Goal: Task Accomplishment & Management: Use online tool/utility

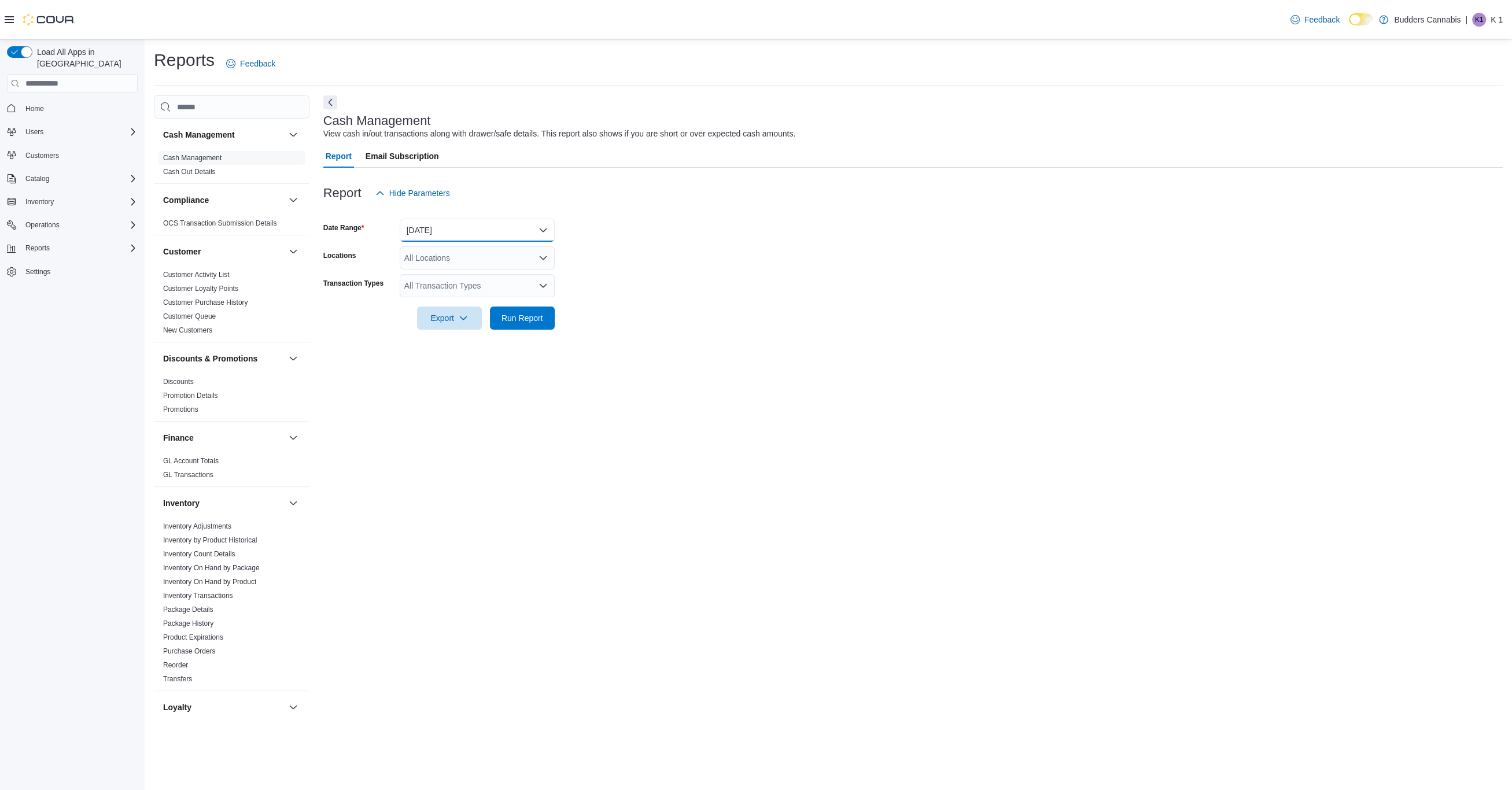
click at [507, 237] on button "[DATE]" at bounding box center [477, 230] width 155 height 23
click at [442, 295] on span "[DATE]" at bounding box center [484, 300] width 132 height 14
click at [442, 260] on div "All Locations" at bounding box center [477, 258] width 155 height 23
drag, startPoint x: 442, startPoint y: 290, endPoint x: 442, endPoint y: 308, distance: 18.0
click at [442, 309] on div "Budders Cannabis [STREET_ADDRESS][GEOGRAPHIC_DATA][PERSON_NAME][STREET_ADDRESS]…" at bounding box center [477, 312] width 155 height 84
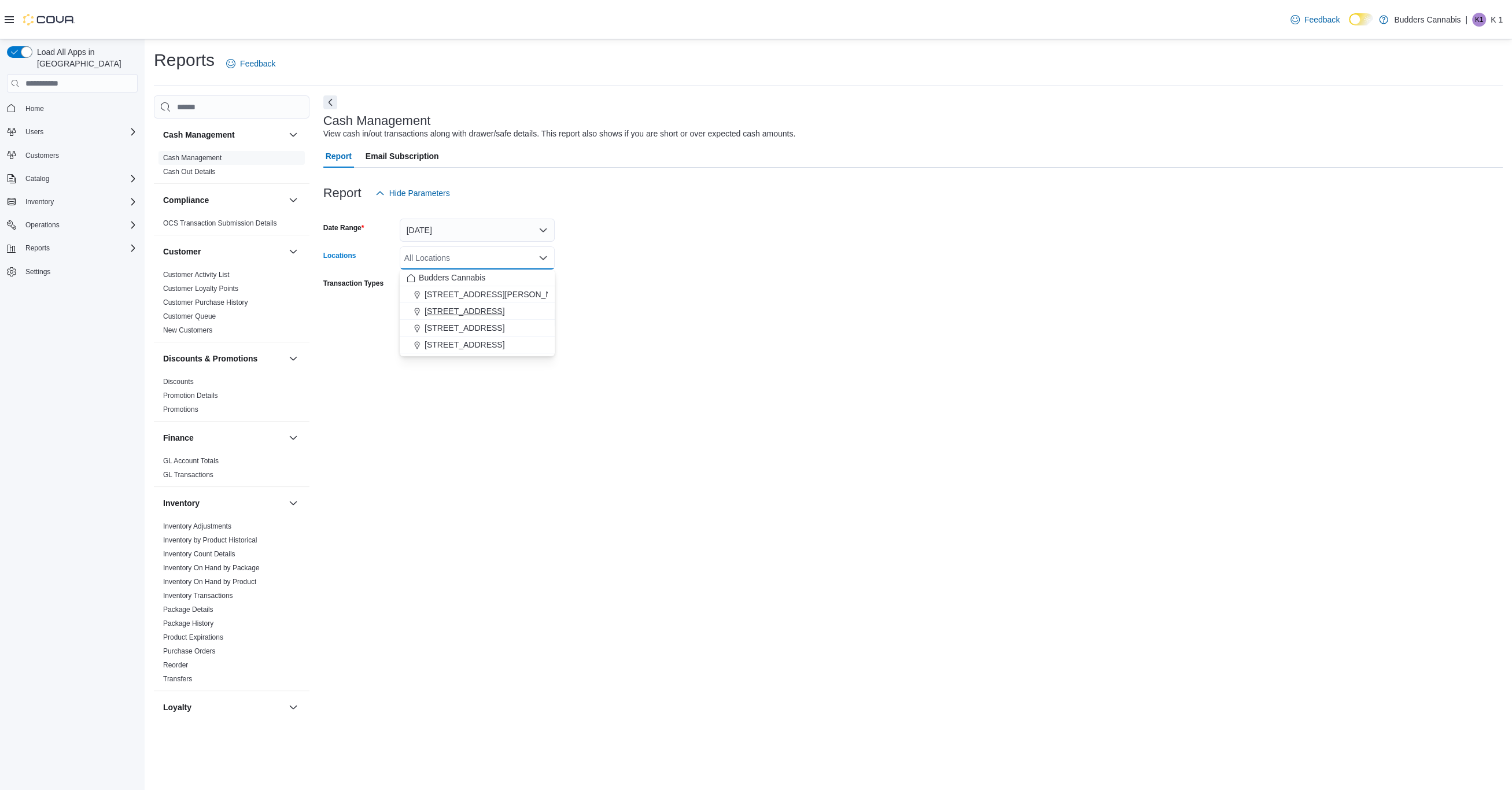
click at [442, 308] on span "[STREET_ADDRESS]" at bounding box center [464, 311] width 80 height 11
click at [613, 321] on form "Date Range [DATE] Locations [STREET_ADDRESS] Selected. [STREET_ADDRESS] Press B…" at bounding box center [913, 267] width 1179 height 125
click at [520, 316] on span "Run Report" at bounding box center [522, 318] width 41 height 11
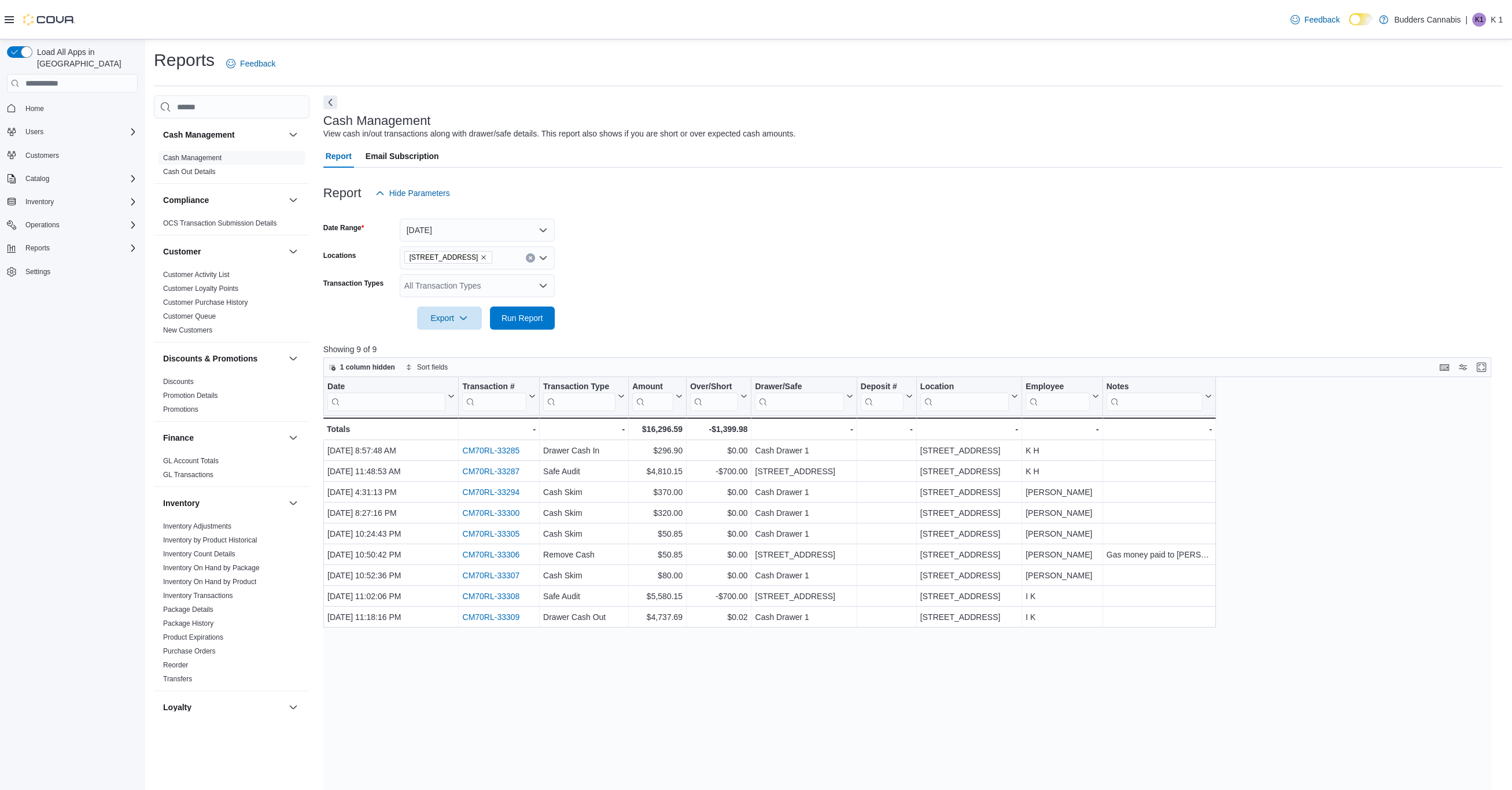
click at [774, 121] on div "Cash Management View cash in/out transactions along with drawer/safe details. T…" at bounding box center [910, 127] width 1174 height 26
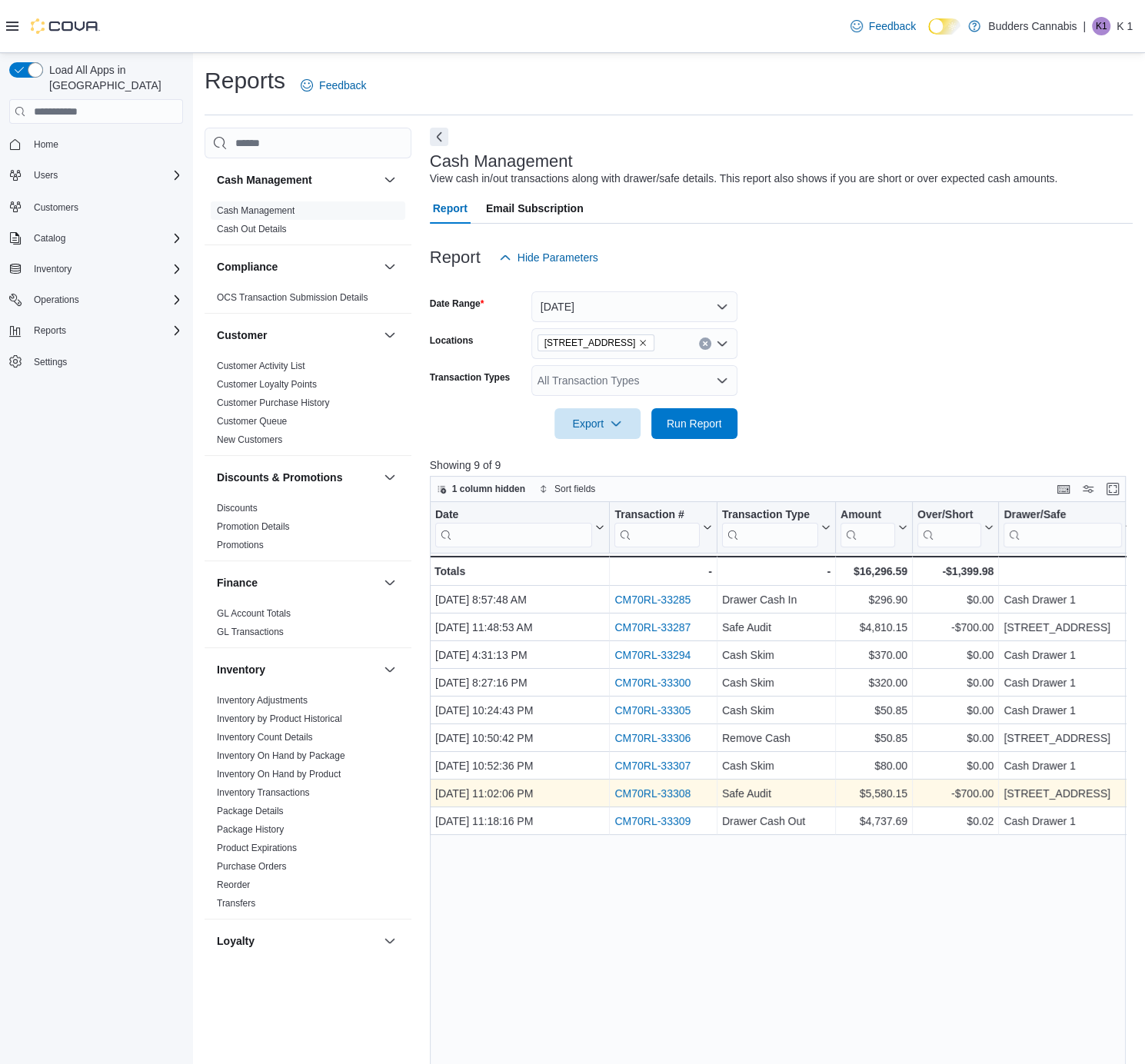
click at [645, 787] on div "CM70RL-33308" at bounding box center [663, 793] width 97 height 19
click at [652, 794] on link "CM70RL-33308" at bounding box center [653, 793] width 76 height 13
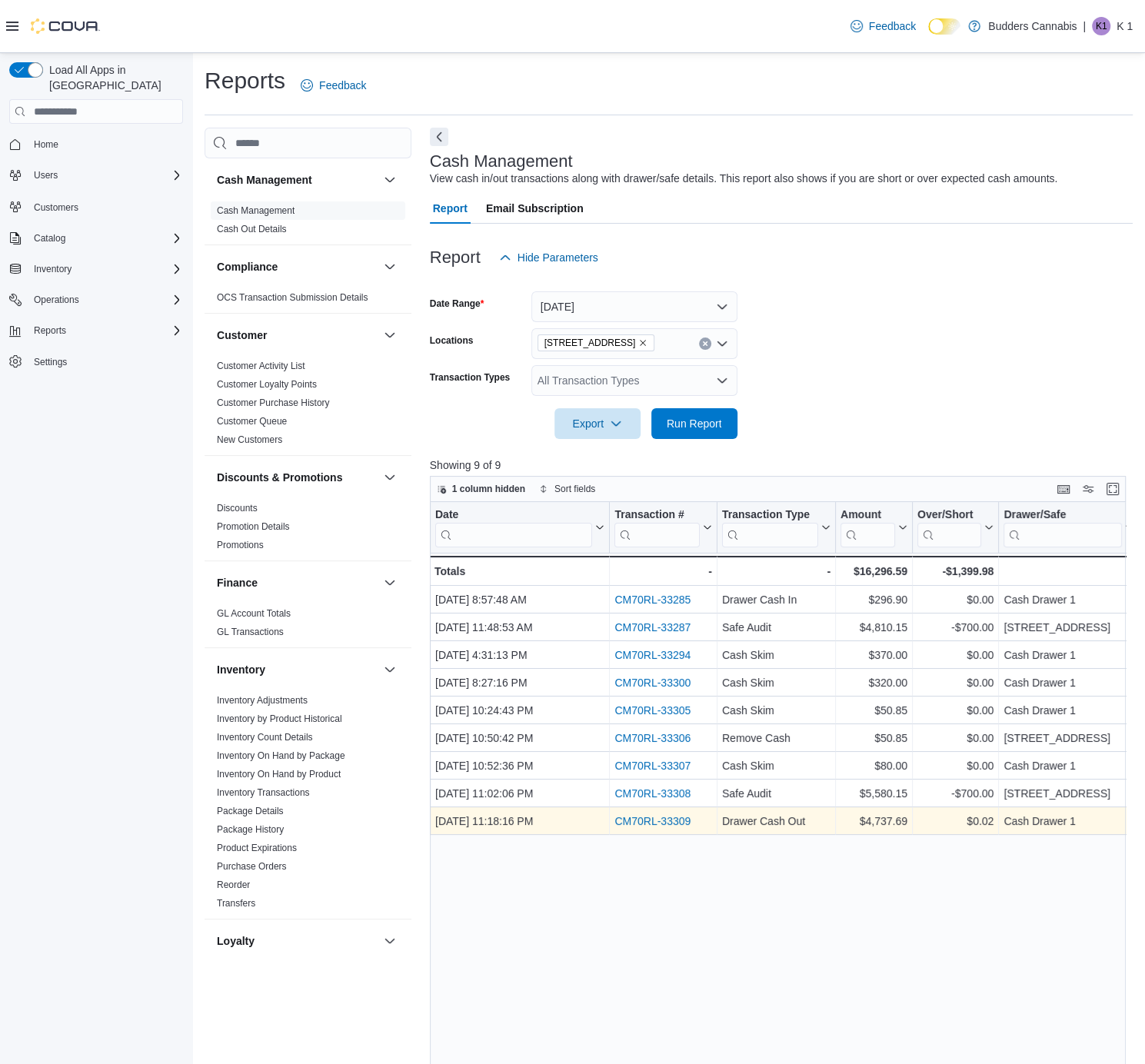
click at [656, 817] on link "CM70RL-33309" at bounding box center [653, 821] width 76 height 13
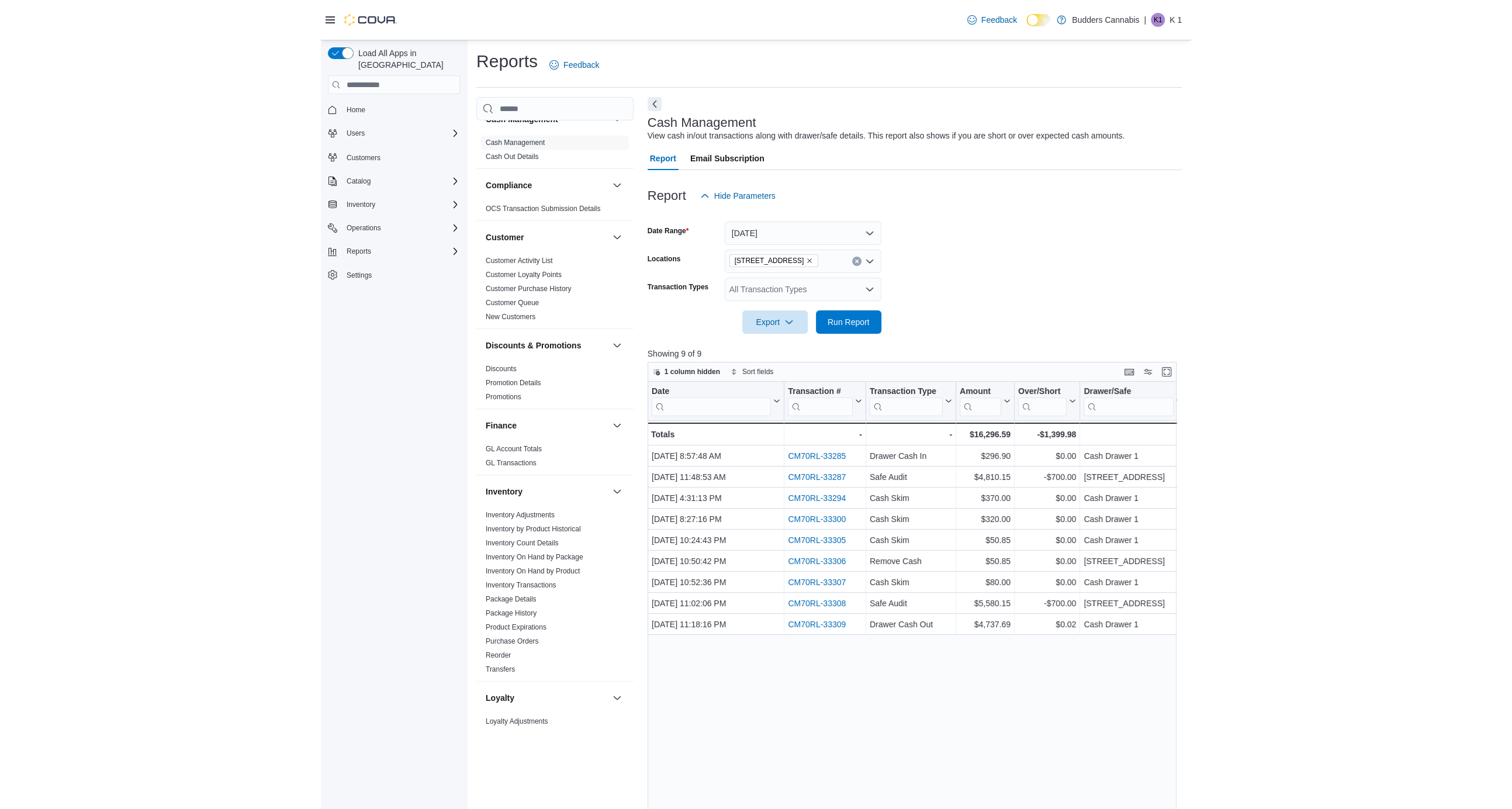
scroll to position [25, 0]
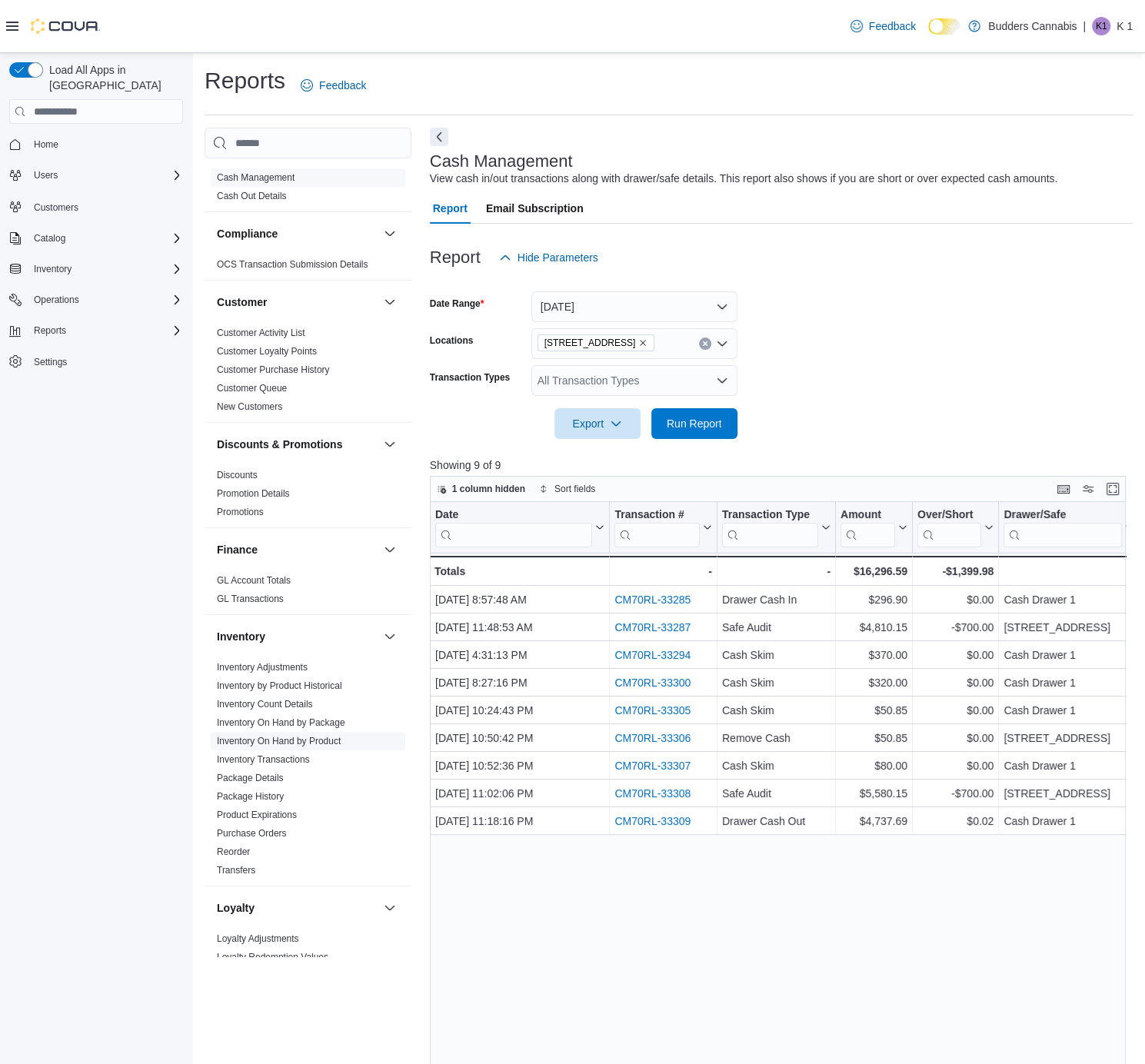
click at [270, 742] on link "Inventory On Hand by Product" at bounding box center [279, 740] width 124 height 11
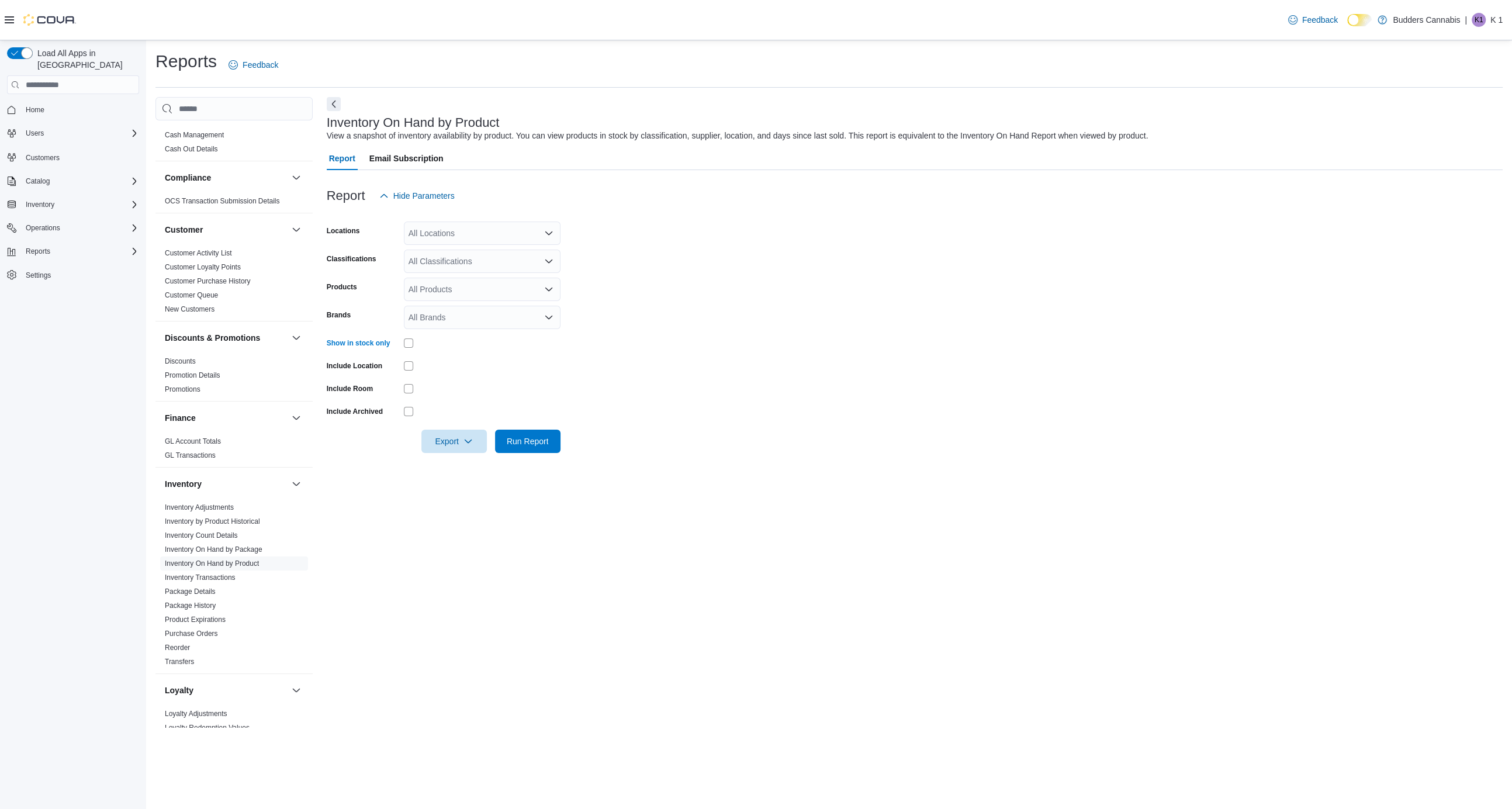
click at [441, 241] on div "All Locations" at bounding box center [482, 233] width 157 height 23
click at [447, 290] on span "[STREET_ADDRESS]" at bounding box center [469, 287] width 81 height 12
click at [640, 290] on form "Locations [STREET_ADDRESS] D Classifications All Classifications Products All P…" at bounding box center [915, 330] width 1176 height 245
click at [459, 267] on div "All Classifications" at bounding box center [482, 261] width 157 height 23
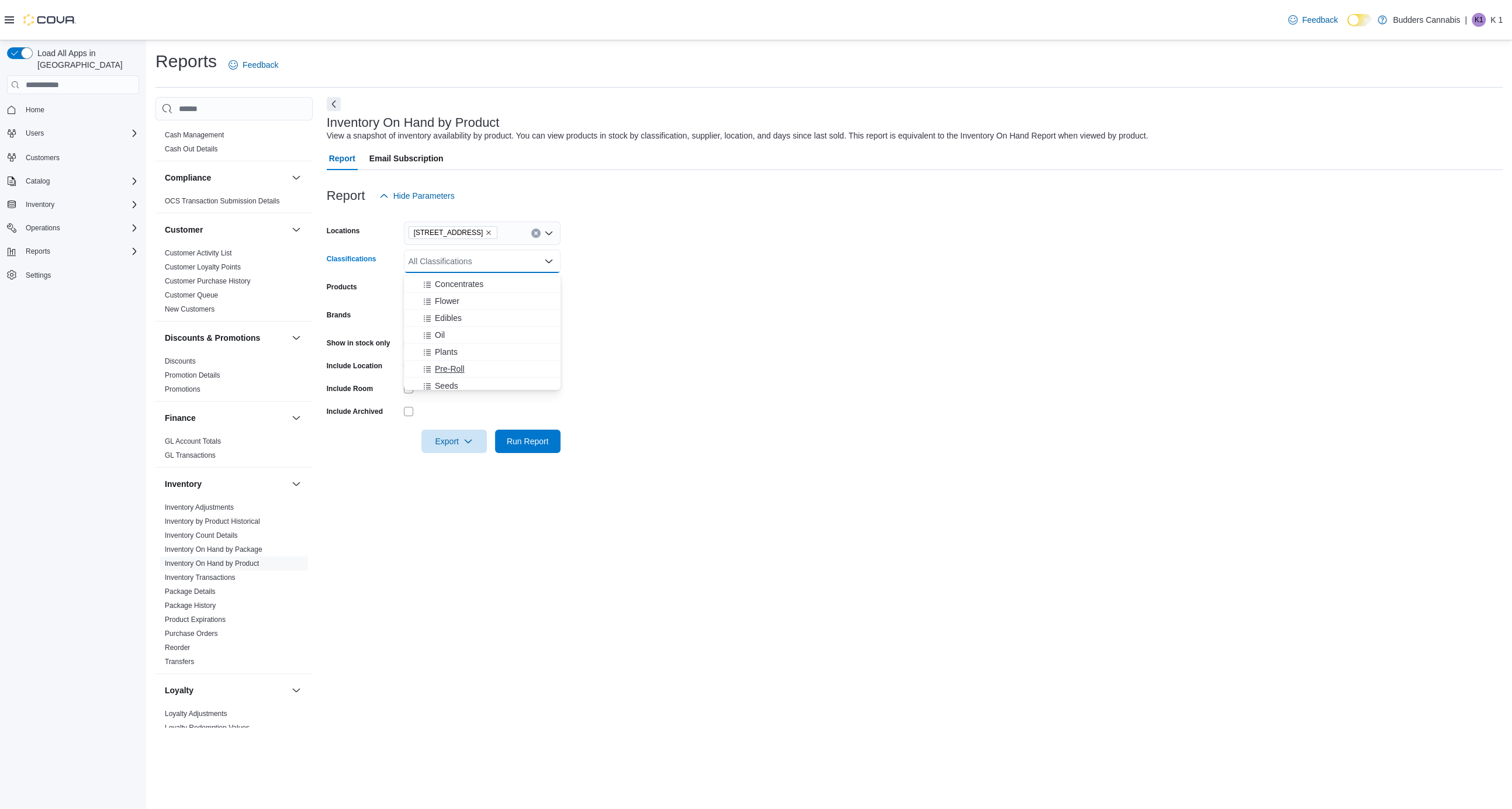
click at [445, 369] on span "Pre-Roll" at bounding box center [450, 368] width 30 height 12
click at [582, 443] on form "Locations [STREET_ADDRESS] D Classifications Pre-Roll Combo box. Selected. Pre-…" at bounding box center [915, 330] width 1176 height 245
click at [540, 443] on span "Run Report" at bounding box center [528, 441] width 42 height 12
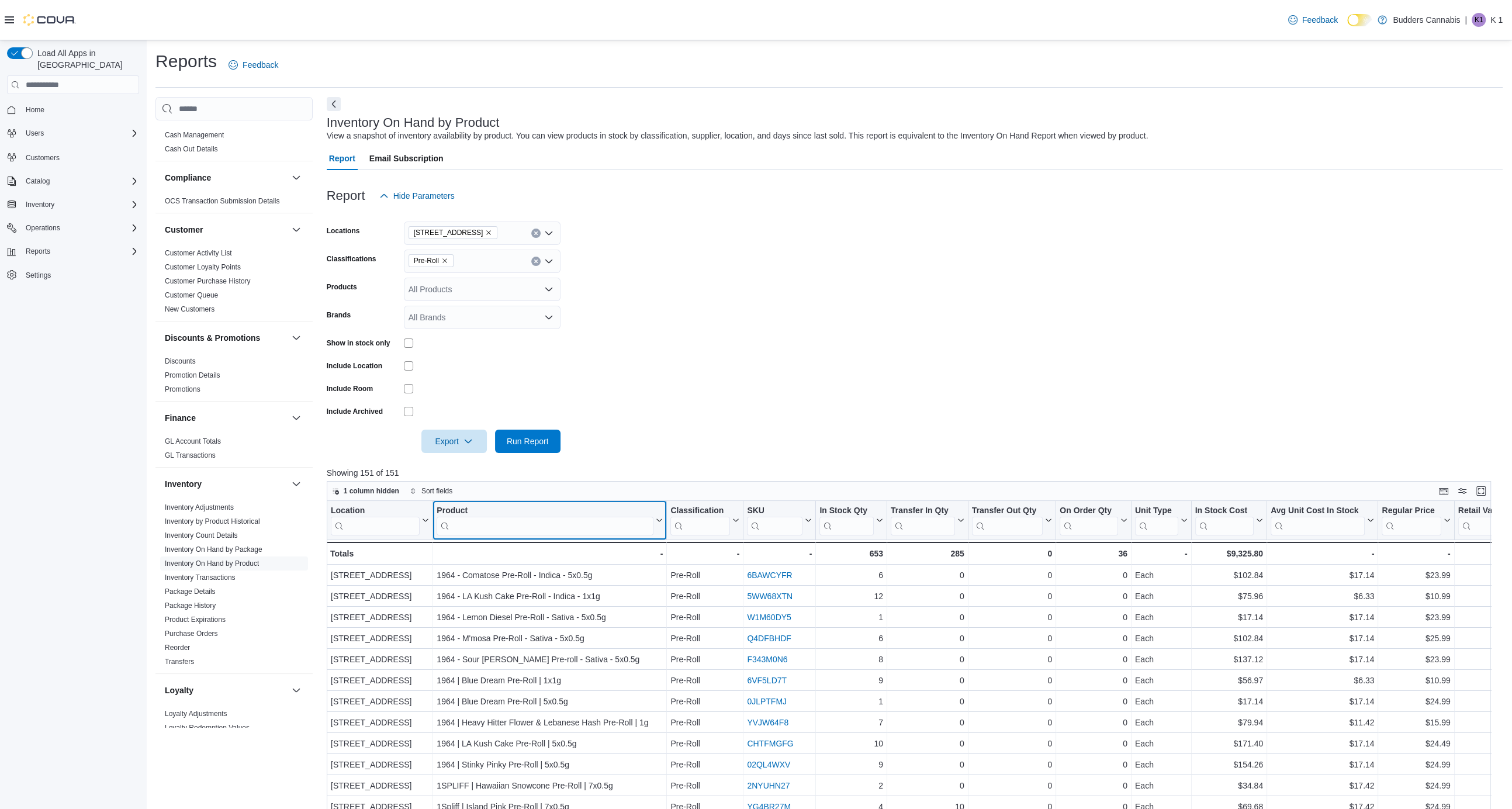
click at [569, 526] on input "search" at bounding box center [545, 526] width 217 height 19
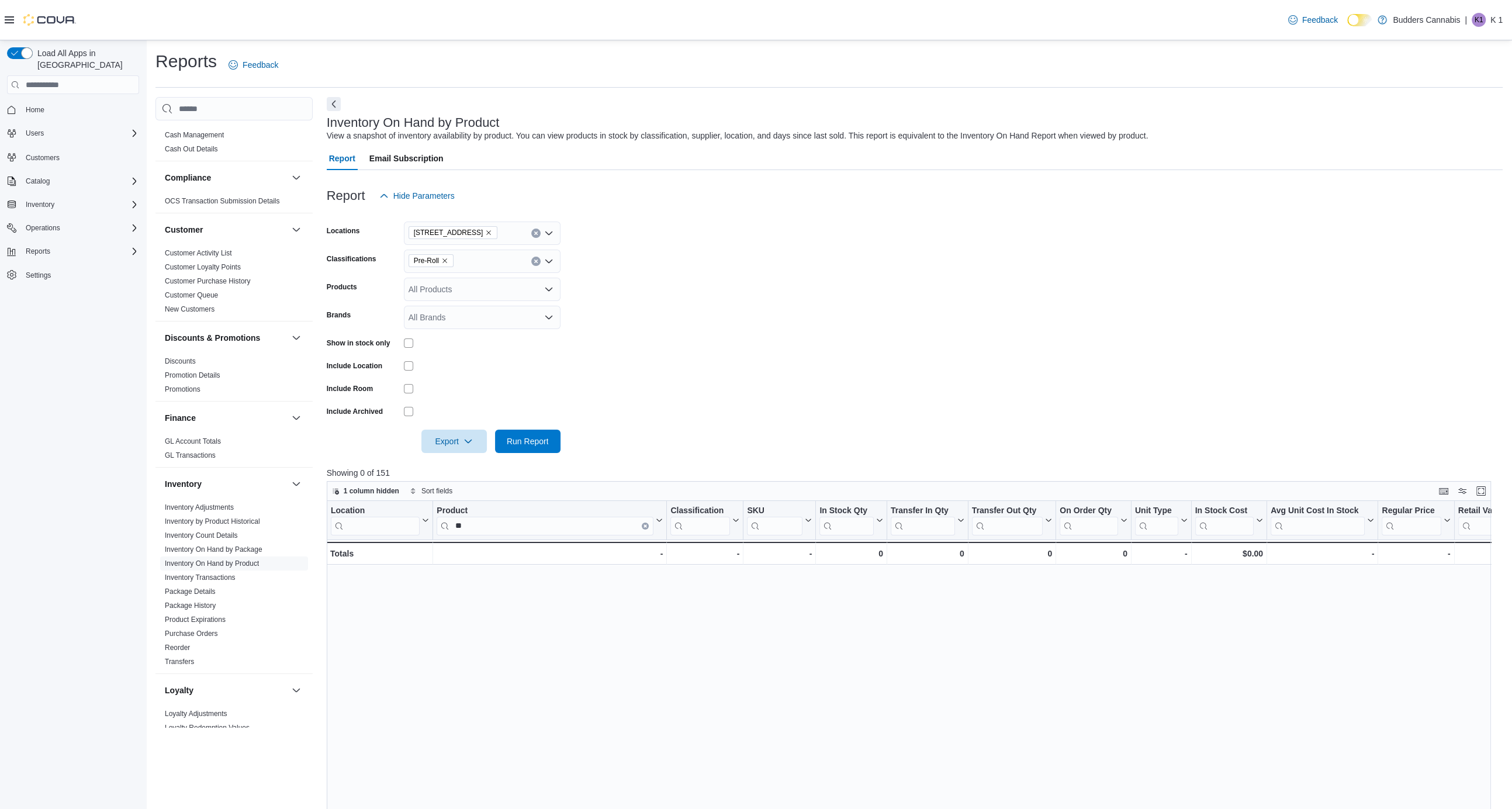
click at [722, 345] on form "Locations [STREET_ADDRESS] Classifications Pre-Roll Products All Products Brand…" at bounding box center [915, 330] width 1176 height 245
click at [533, 519] on input "**" at bounding box center [545, 526] width 217 height 19
type input "*"
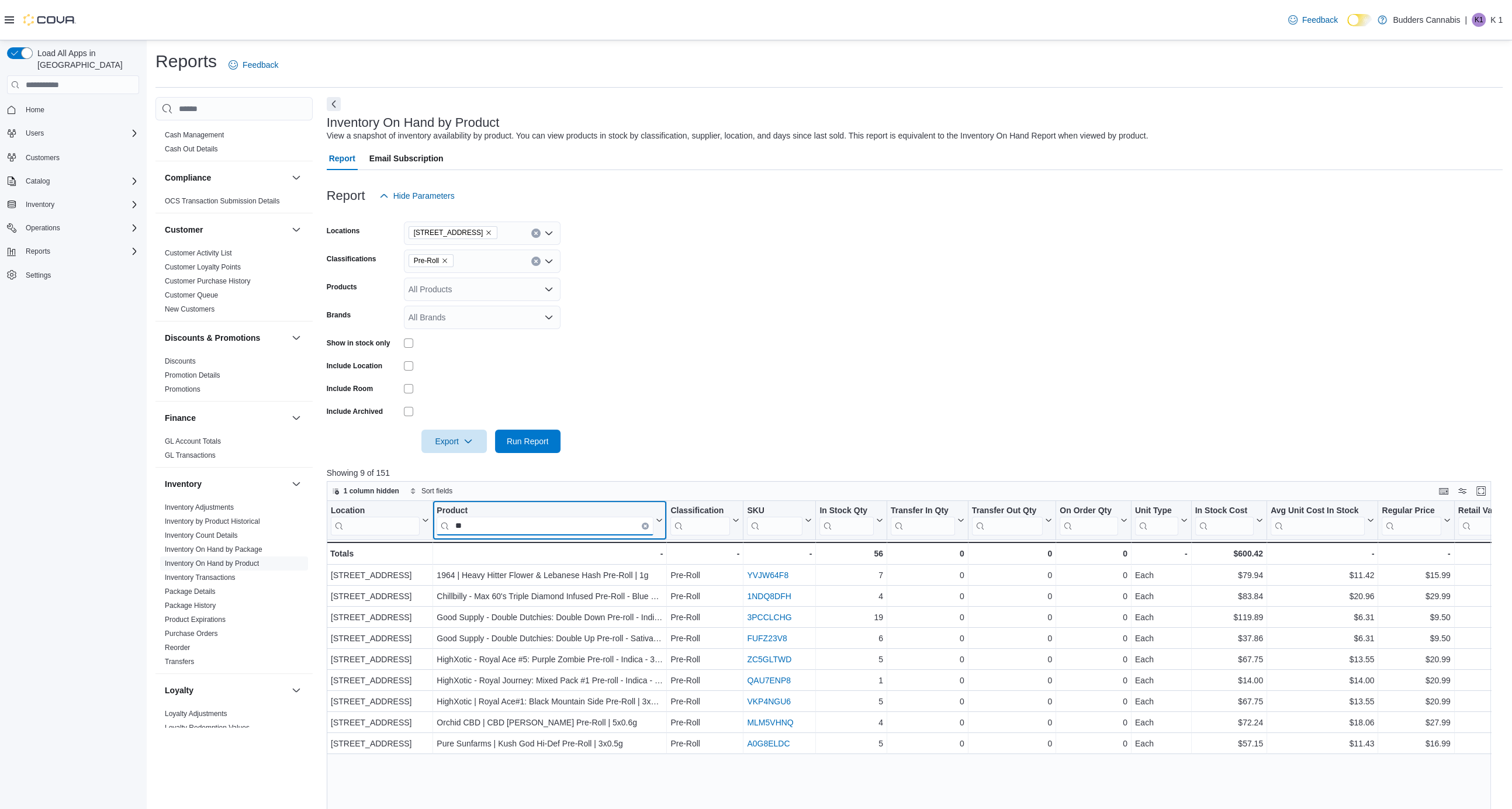
type input "*"
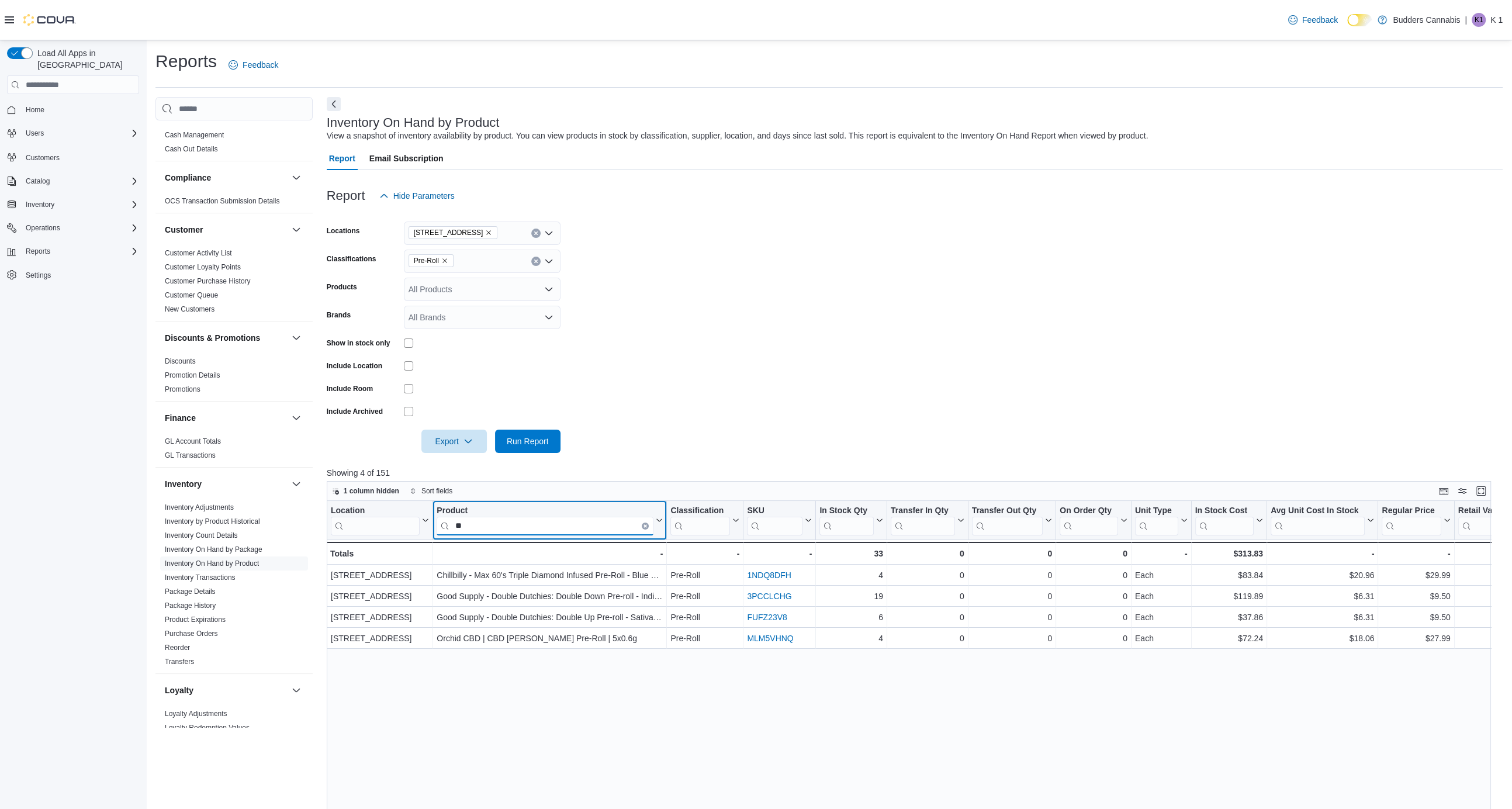
type input "*"
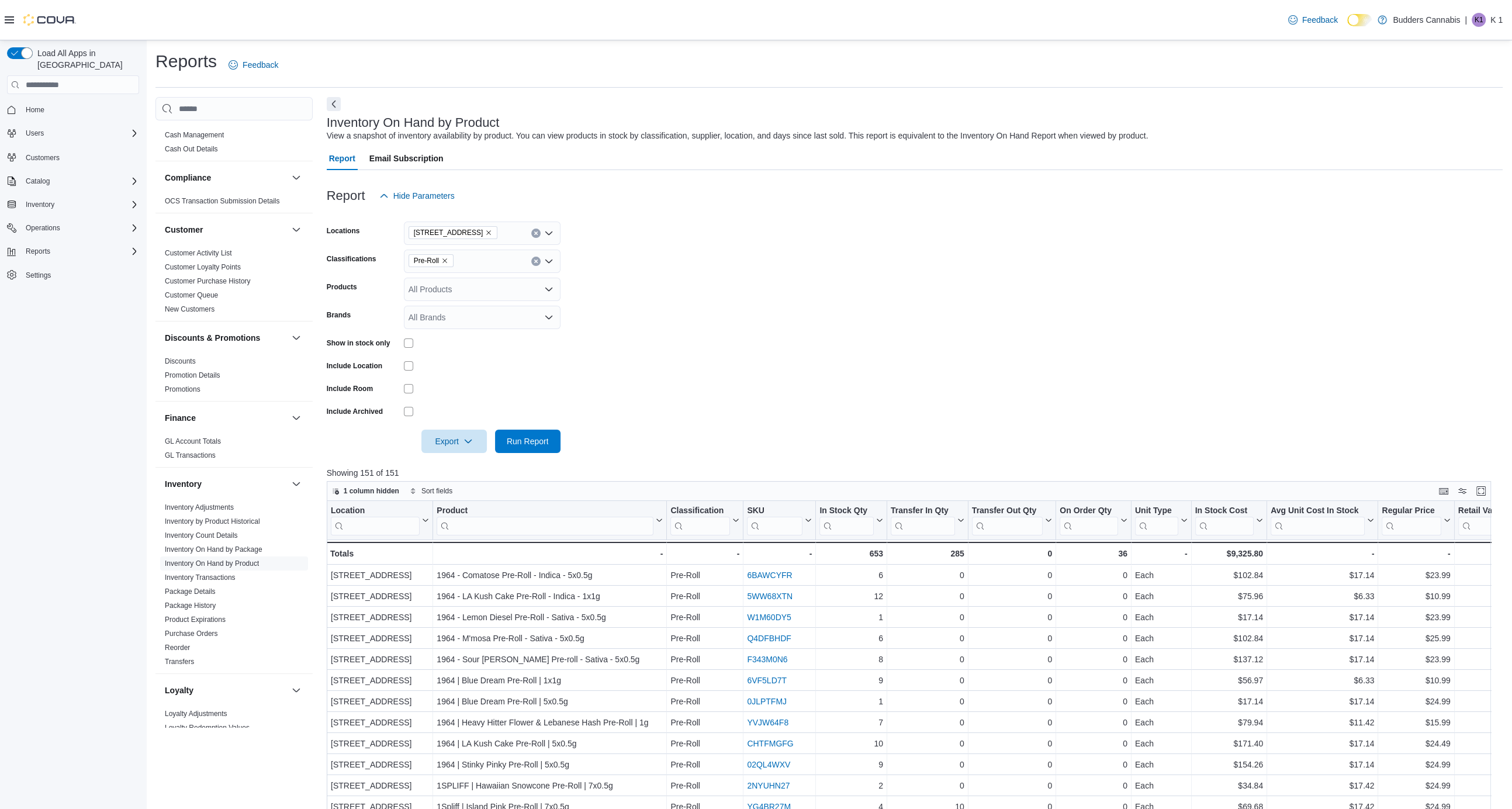
click at [946, 353] on form "Locations [STREET_ADDRESS] Classifications Pre-Roll Products All Products Brand…" at bounding box center [915, 330] width 1176 height 245
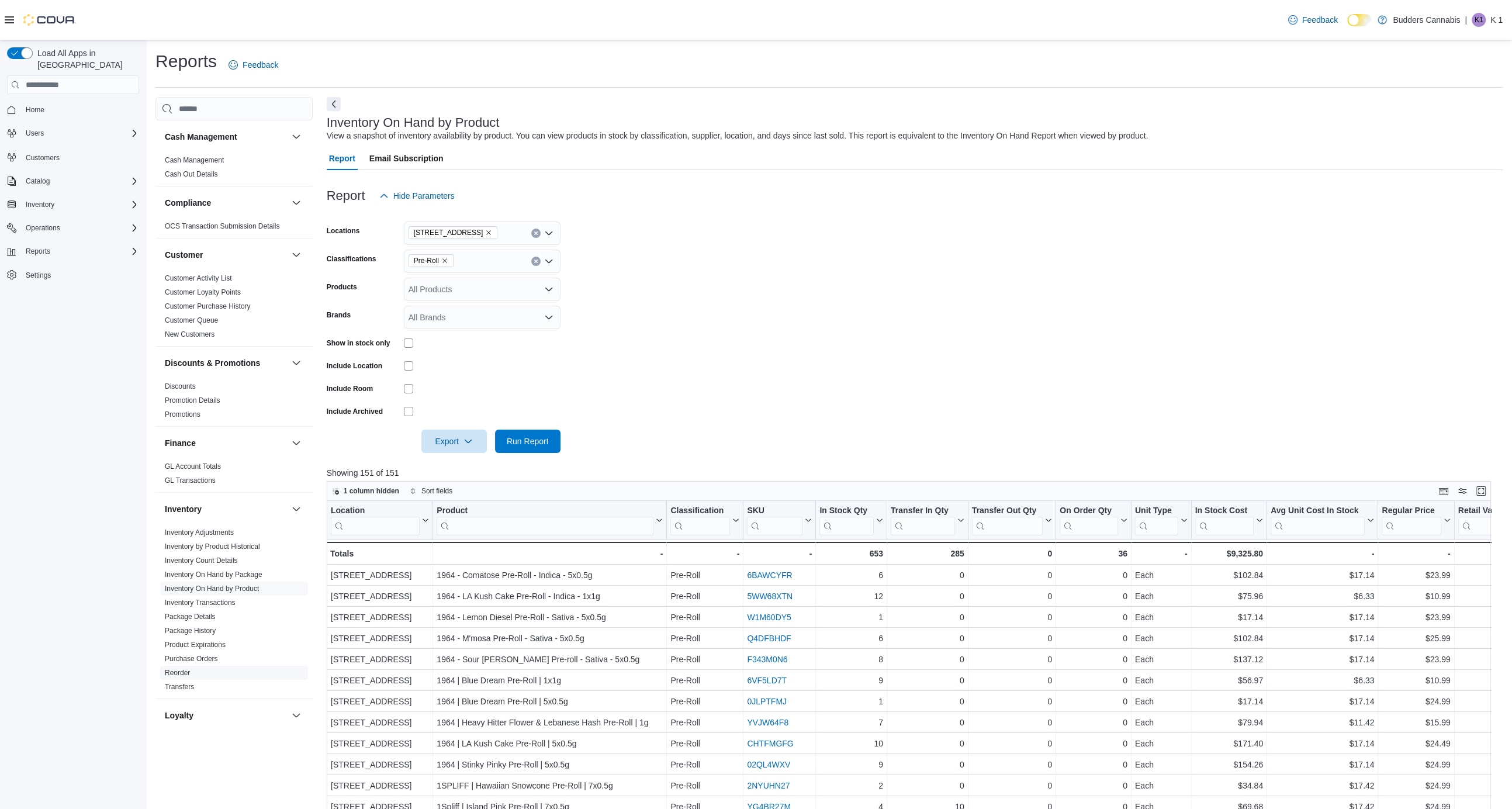
click at [184, 671] on link "Reorder" at bounding box center [177, 672] width 25 height 8
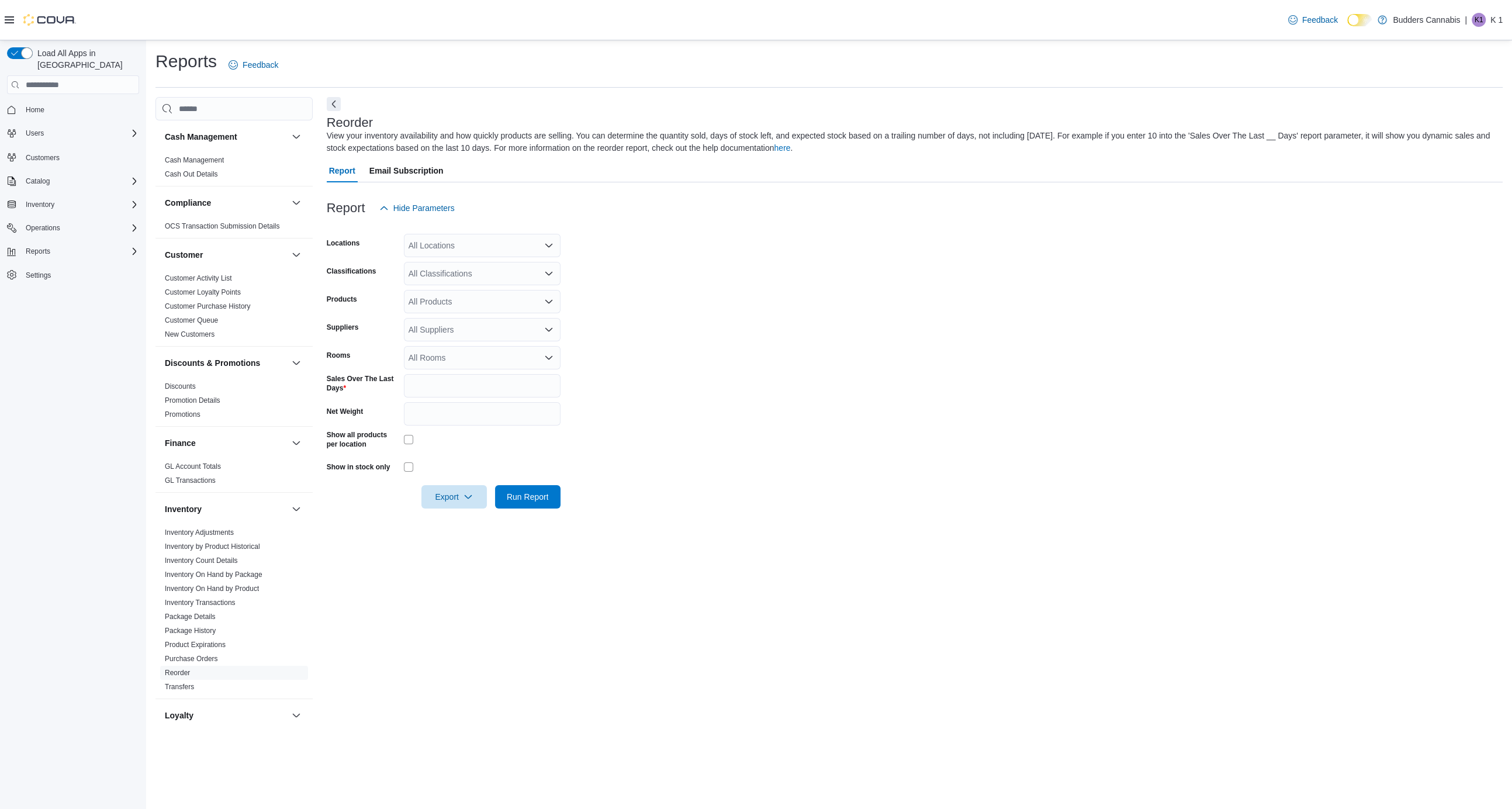
click at [480, 245] on div "All Locations" at bounding box center [482, 245] width 157 height 23
click at [479, 303] on span "[STREET_ADDRESS]" at bounding box center [469, 299] width 81 height 12
click at [725, 310] on form "Locations [STREET_ADDRESS] D Combo box. Selected. [STREET_ADDRESS] Press Backsp…" at bounding box center [915, 364] width 1176 height 289
click at [447, 278] on div "All Classifications" at bounding box center [482, 273] width 157 height 23
click at [446, 303] on button "Cannabis" at bounding box center [482, 310] width 157 height 17
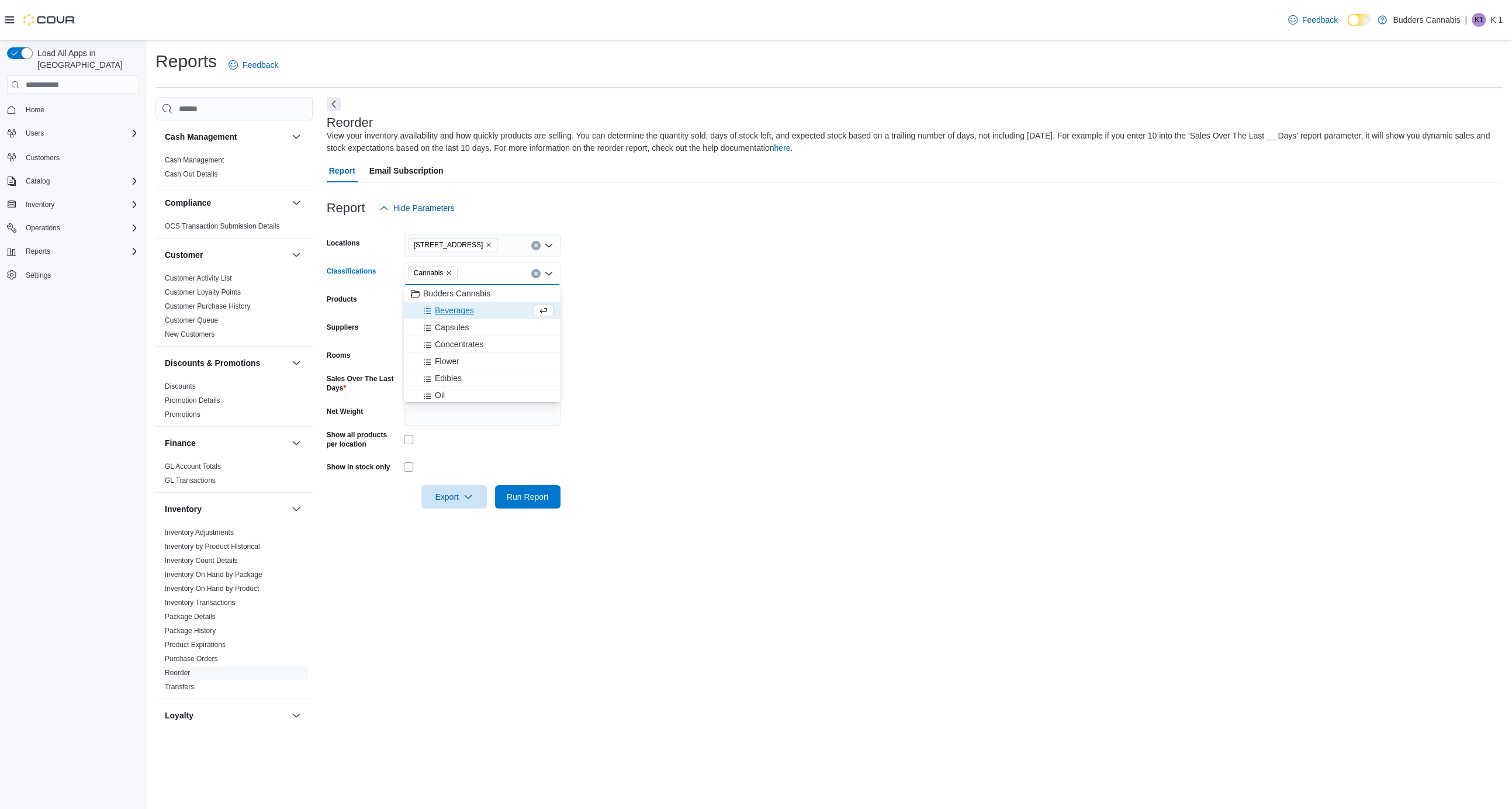
click at [362, 413] on label "Net Weight" at bounding box center [345, 412] width 36 height 10
click at [404, 413] on input "Net Weight" at bounding box center [482, 414] width 157 height 23
click at [529, 389] on input "*" at bounding box center [482, 386] width 157 height 23
click at [475, 385] on input "*" at bounding box center [482, 386] width 157 height 23
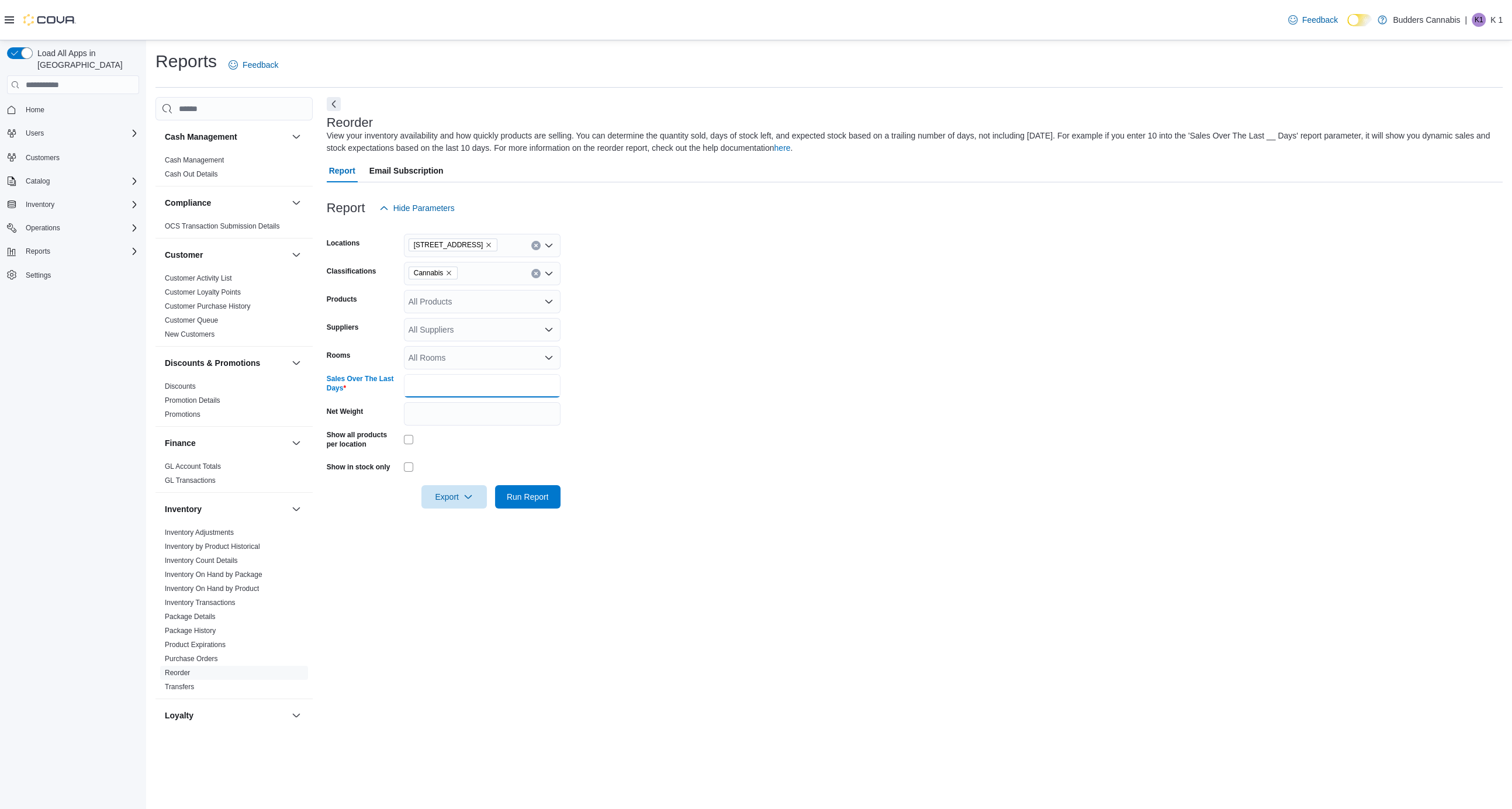
click at [475, 385] on input "*" at bounding box center [482, 386] width 157 height 23
type input "*"
click at [492, 596] on div "Reorder View your inventory availability and how quickly products are selling. …" at bounding box center [915, 412] width 1176 height 630
click at [463, 498] on span "Export" at bounding box center [454, 496] width 52 height 23
click at [474, 543] on span "Export to Csv" at bounding box center [456, 544] width 53 height 10
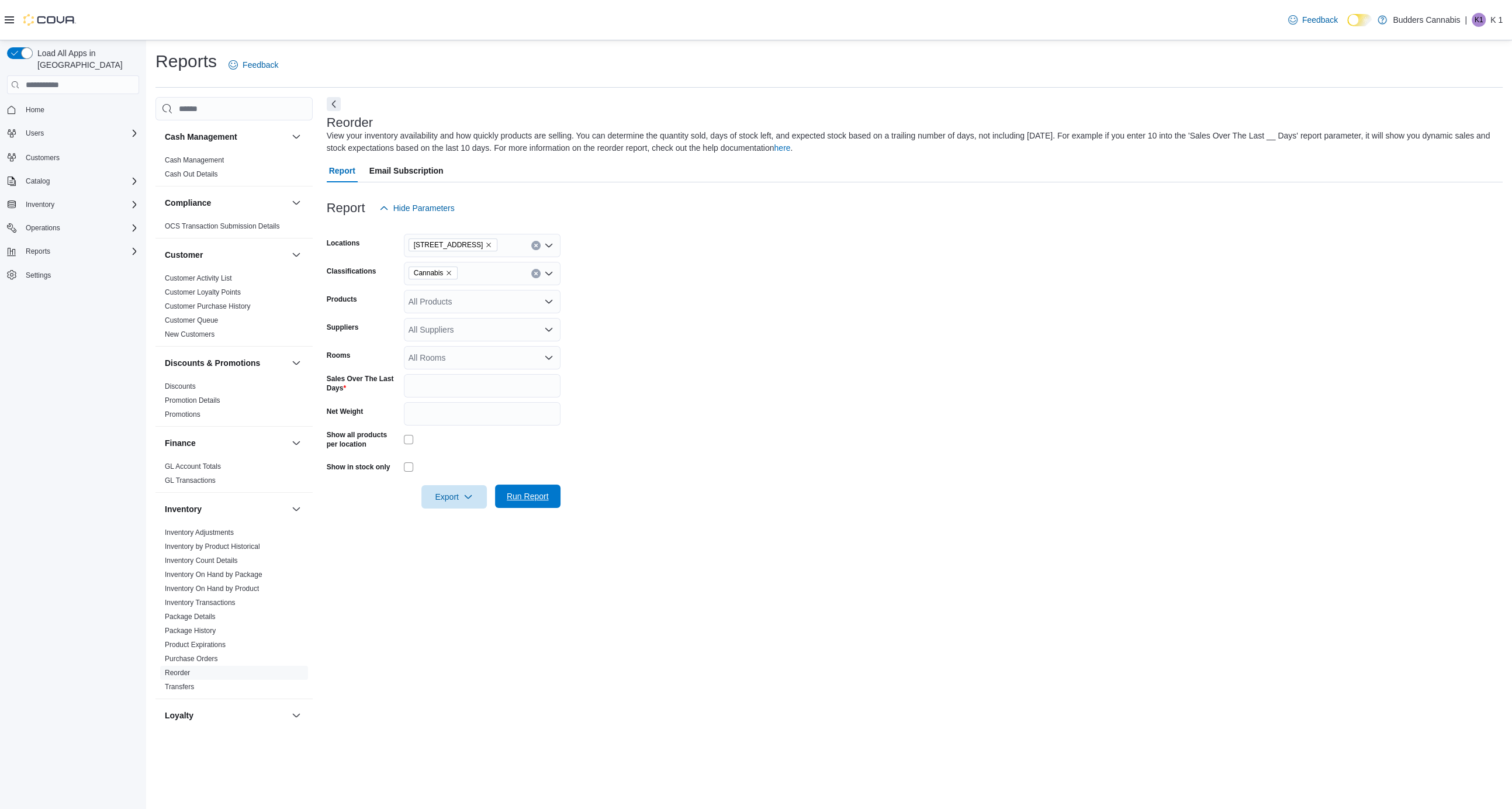
click at [531, 487] on span "Run Report" at bounding box center [528, 496] width 52 height 23
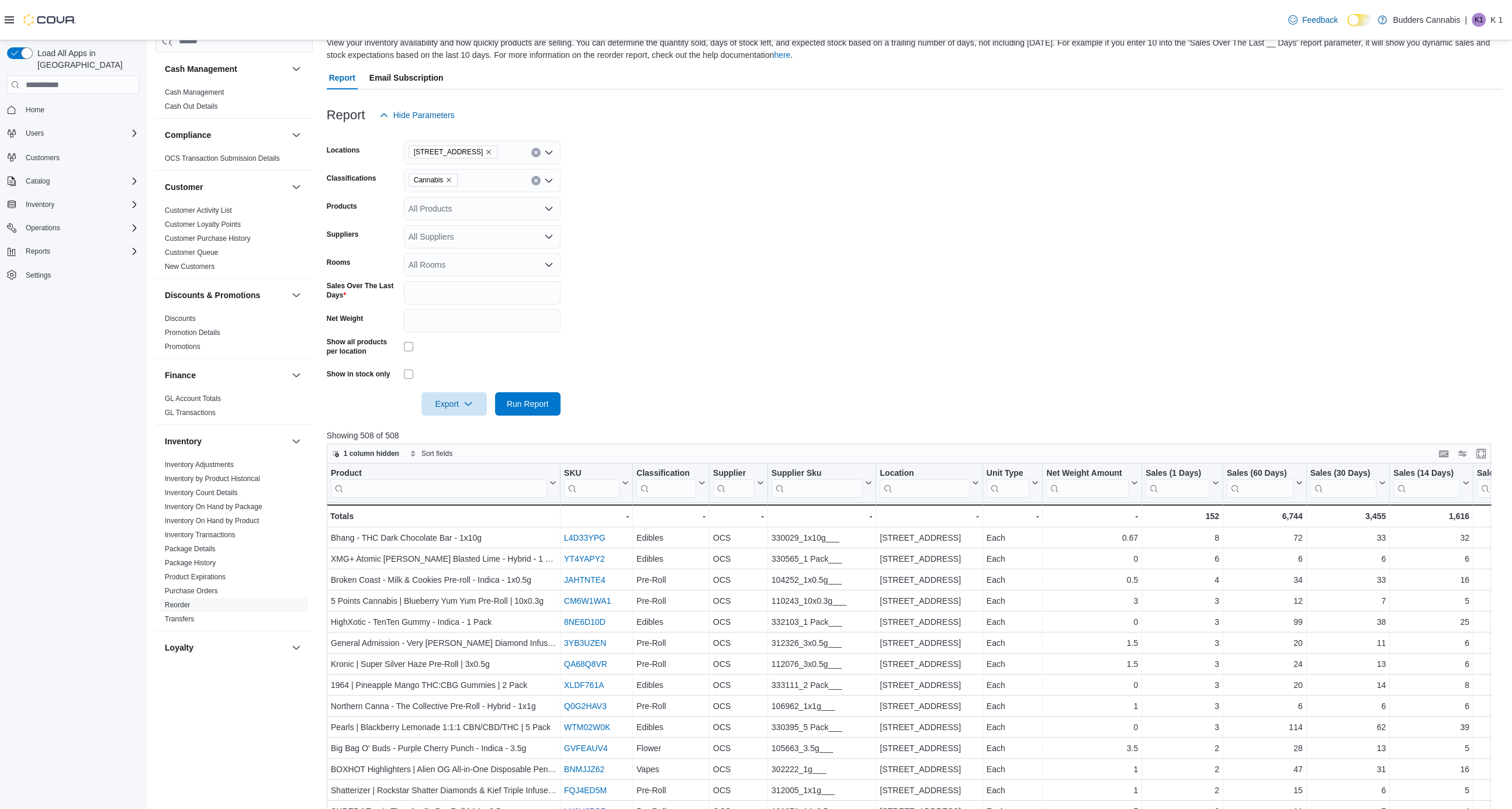
scroll to position [384, 0]
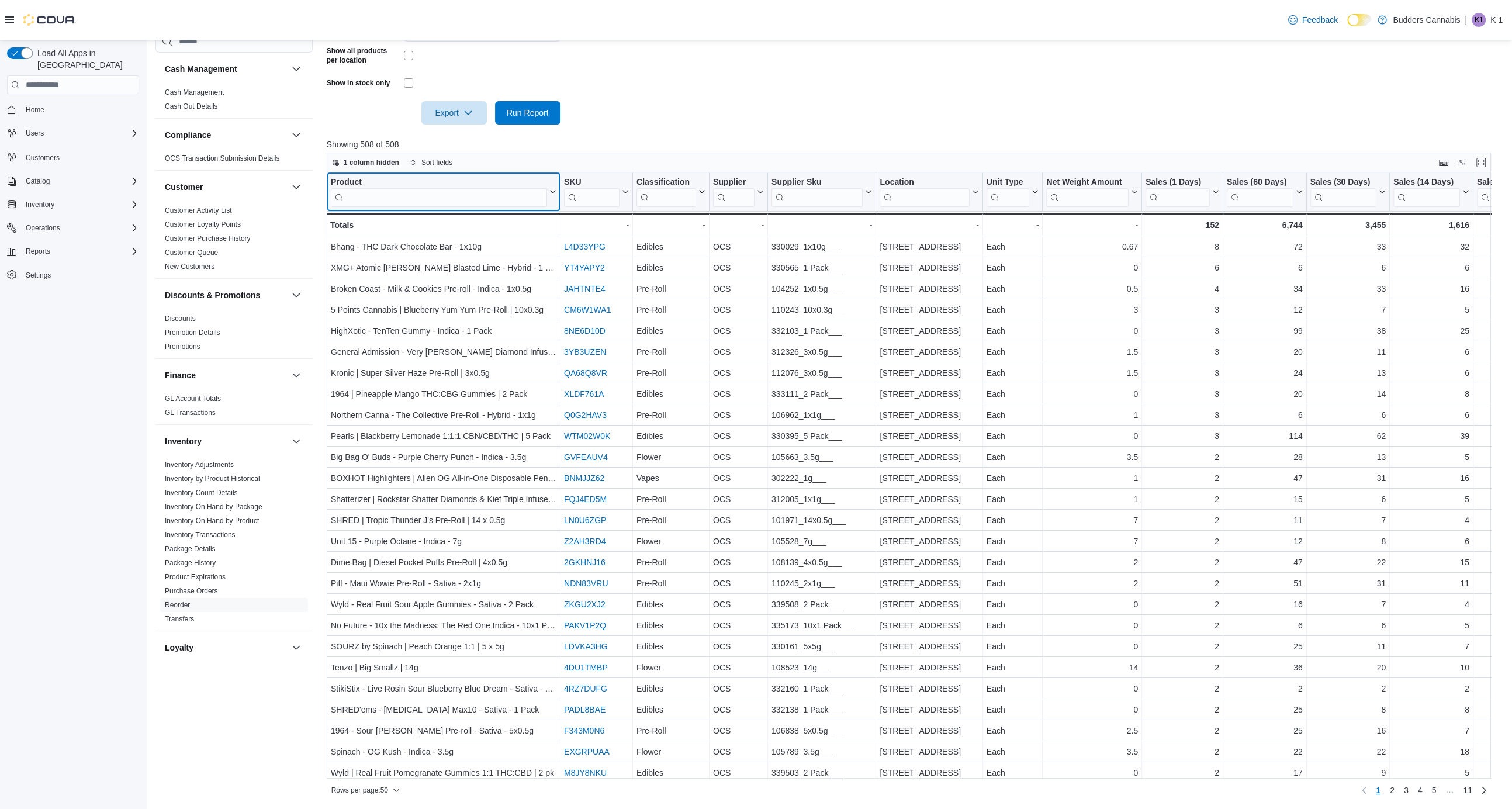
click at [350, 184] on div "Product" at bounding box center [439, 182] width 216 height 11
click at [650, 193] on input "search" at bounding box center [666, 197] width 60 height 19
click at [649, 182] on div "Classification" at bounding box center [666, 182] width 60 height 11
click at [665, 236] on span "Sort A-Z" at bounding box center [671, 236] width 24 height 10
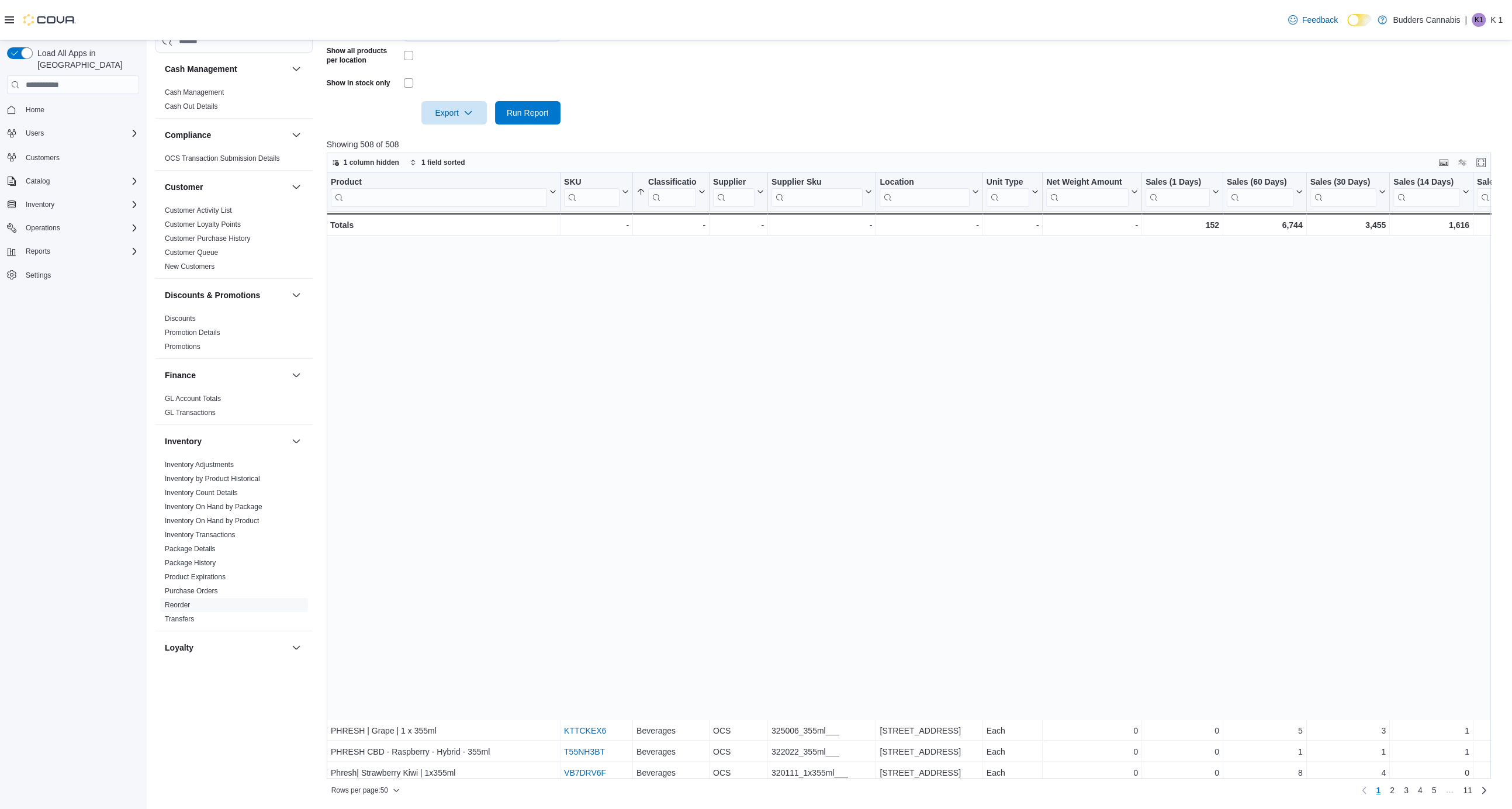
scroll to position [509, 0]
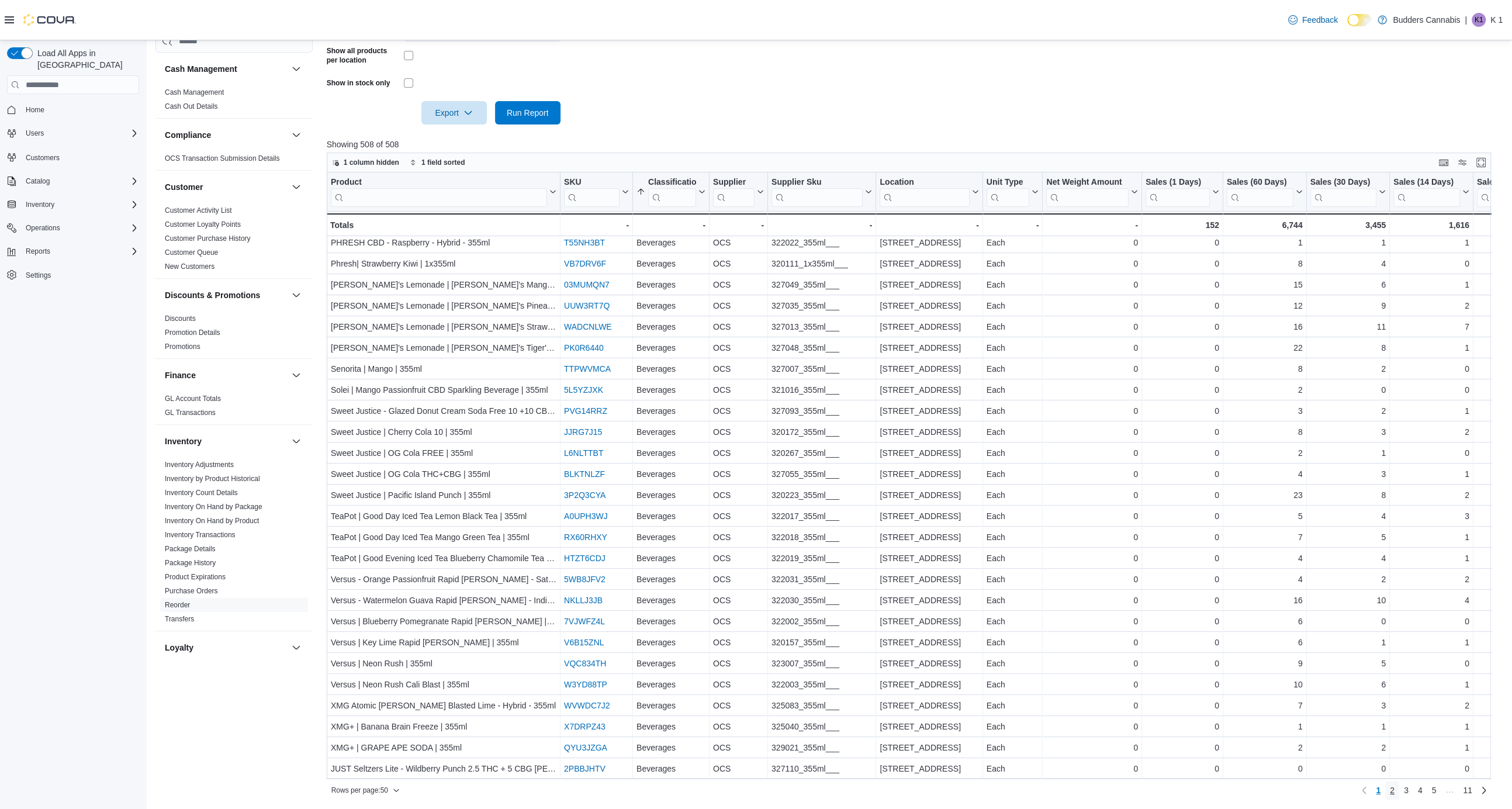
click at [1393, 790] on span "2" at bounding box center [1392, 790] width 5 height 12
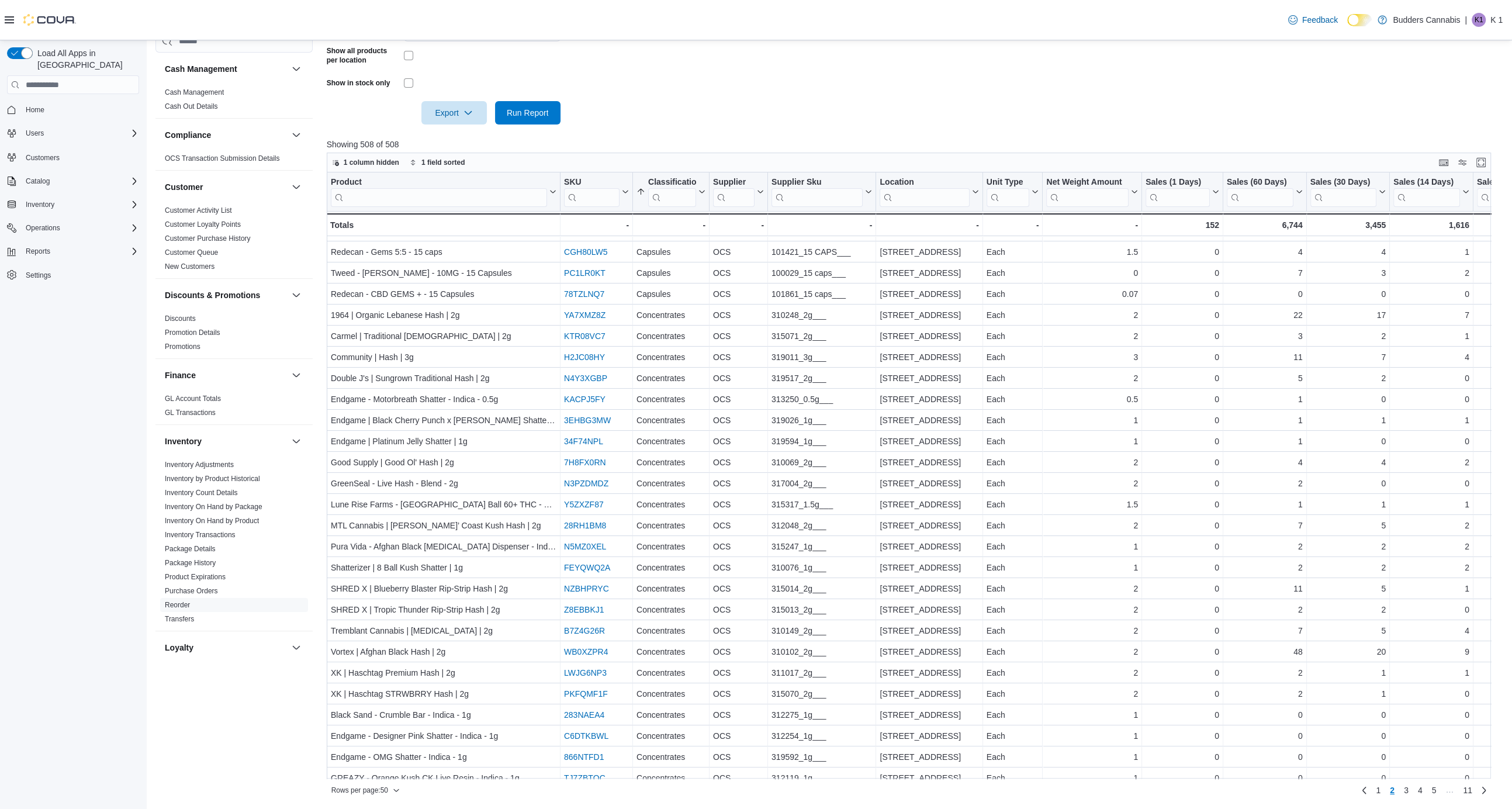
scroll to position [187, 0]
click at [177, 562] on link "Package History" at bounding box center [190, 562] width 51 height 8
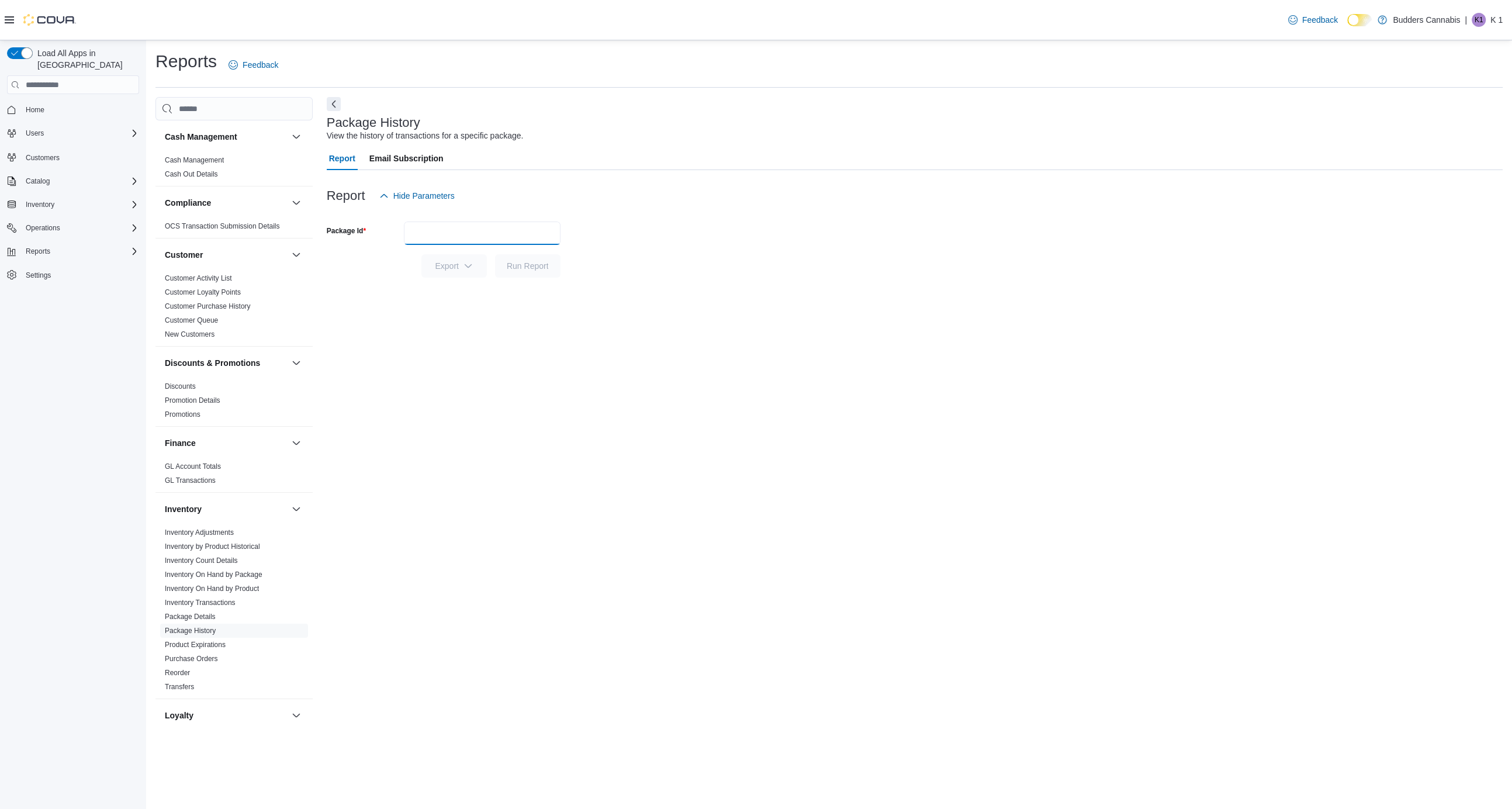
click at [464, 225] on input "Package Id" at bounding box center [482, 233] width 157 height 23
paste input "**********"
type input "**********"
click at [517, 254] on div at bounding box center [915, 249] width 1176 height 10
click at [537, 267] on span "Run Report" at bounding box center [528, 265] width 42 height 12
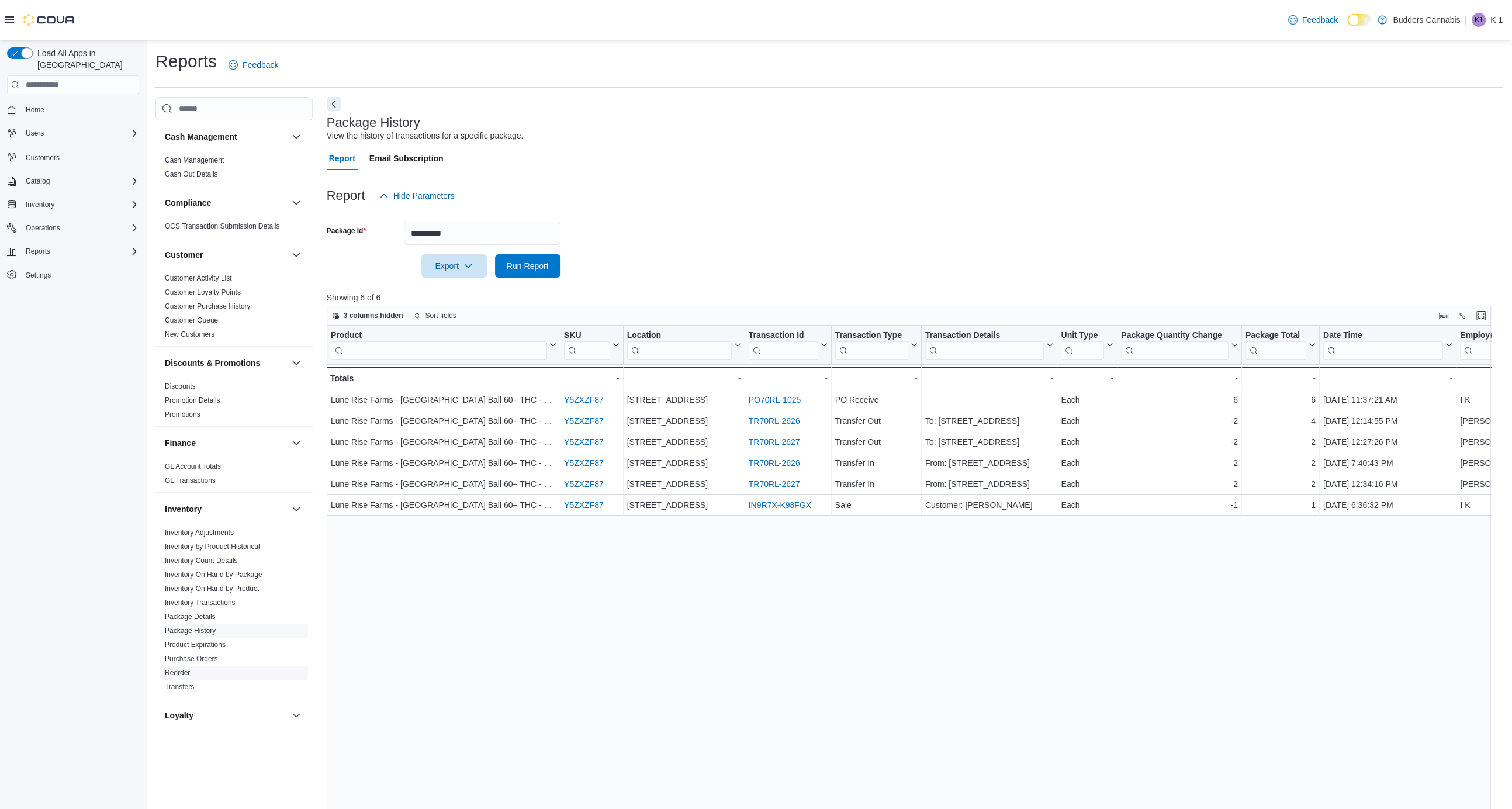
click at [182, 672] on link "Reorder" at bounding box center [177, 672] width 25 height 8
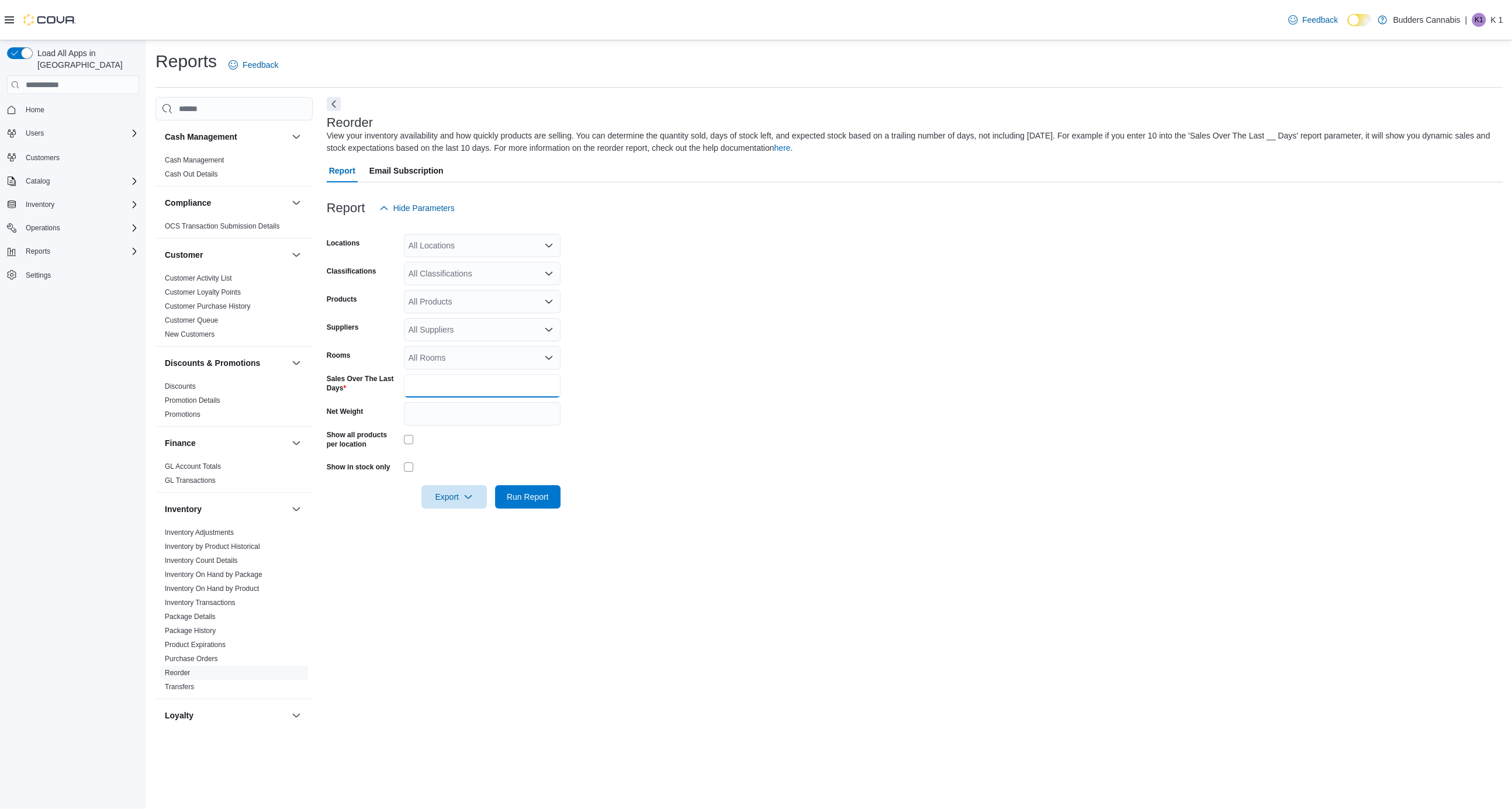
click at [455, 383] on input "*" at bounding box center [482, 386] width 157 height 23
click at [622, 394] on form "Locations All Locations Classifications All Classifications Products All Produc…" at bounding box center [915, 364] width 1176 height 289
click at [524, 500] on span "Run Report" at bounding box center [528, 496] width 42 height 12
click at [471, 497] on span "Export" at bounding box center [450, 496] width 52 height 23
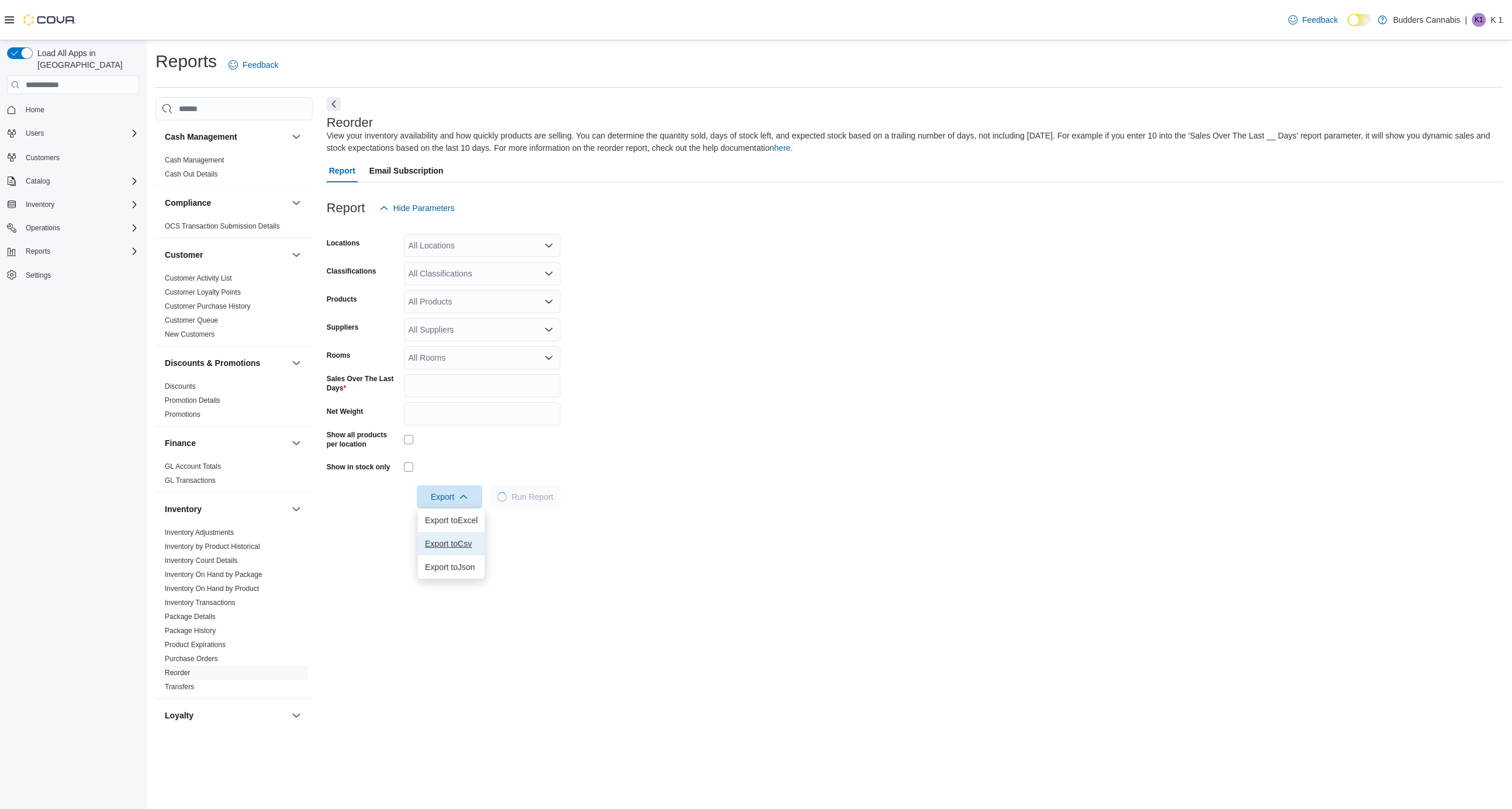
click at [455, 545] on span "Export to Csv" at bounding box center [452, 544] width 53 height 10
click at [908, 356] on form "Locations All Locations Classifications All Classifications Products All Produc…" at bounding box center [915, 364] width 1176 height 289
click at [465, 495] on icon "button" at bounding box center [468, 496] width 10 height 10
click at [455, 538] on button "Export to Csv" at bounding box center [455, 544] width 66 height 23
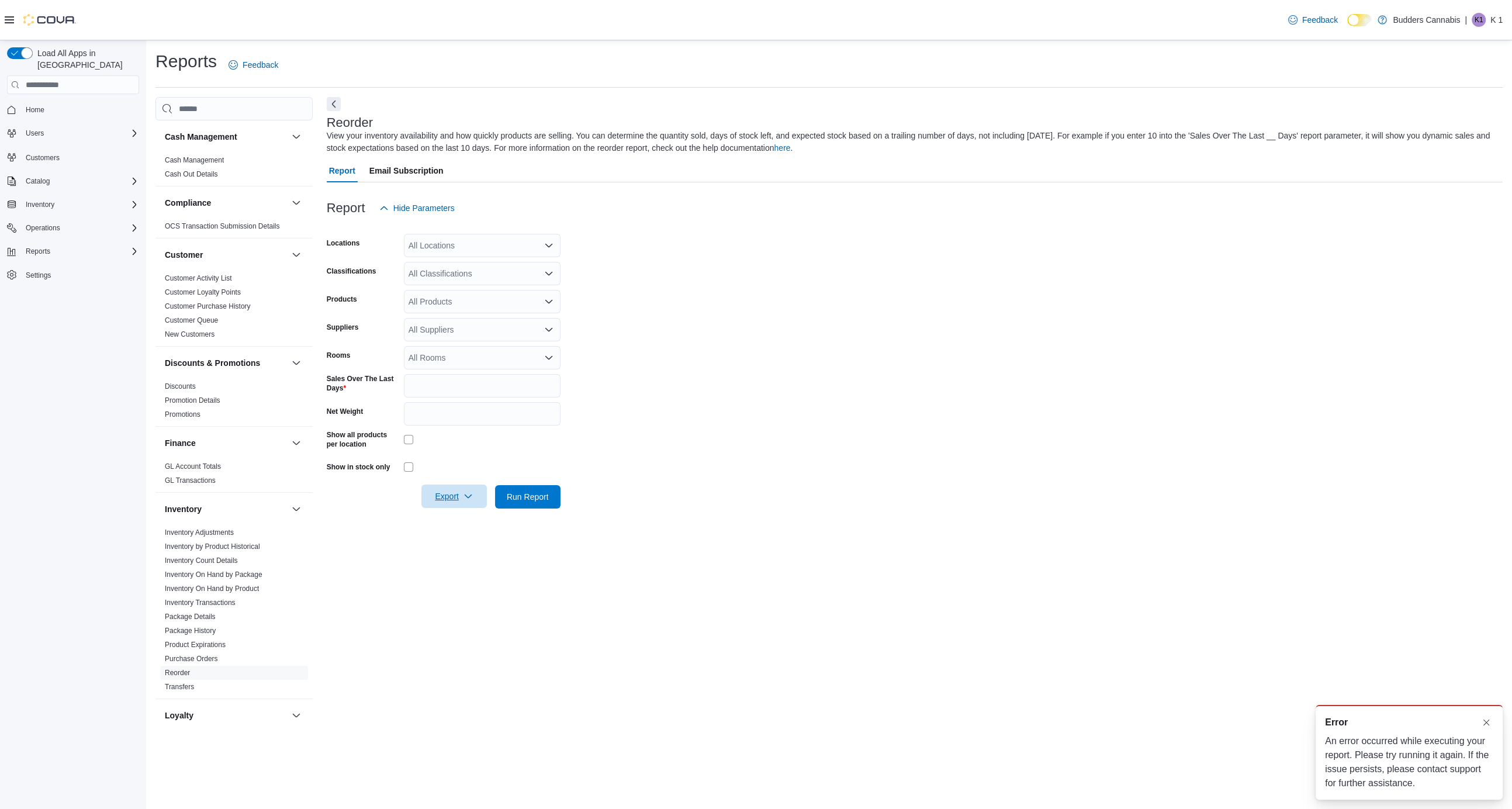
click at [443, 251] on div "All Locations" at bounding box center [482, 245] width 157 height 23
click at [443, 293] on button "[STREET_ADDRESS]" at bounding box center [482, 300] width 157 height 17
click at [699, 345] on form "Locations [STREET_ADDRESS] D Combo box. Selected. [STREET_ADDRESS] Press Backsp…" at bounding box center [915, 364] width 1176 height 289
click at [439, 300] on div "All Products" at bounding box center [482, 301] width 157 height 23
click at [473, 265] on div "All Classifications" at bounding box center [482, 273] width 157 height 23
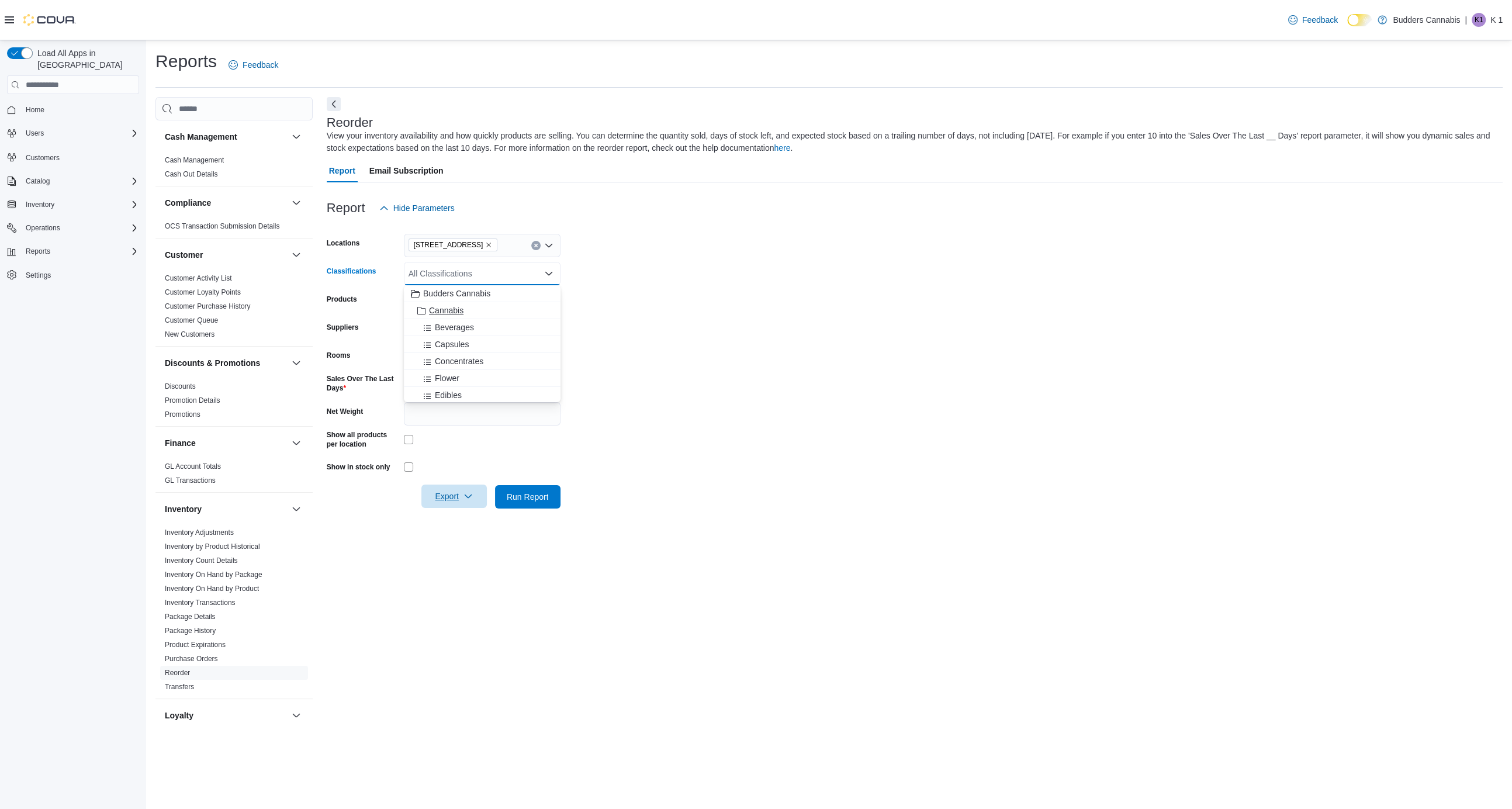
click at [458, 305] on button "Cannabis" at bounding box center [482, 310] width 157 height 17
click at [783, 358] on form "Locations [STREET_ADDRESS] Classifications Cannabis Products All Products Suppl…" at bounding box center [915, 364] width 1176 height 289
click at [464, 481] on div at bounding box center [915, 481] width 1176 height 10
click at [461, 495] on span "Export" at bounding box center [454, 496] width 52 height 23
click at [459, 541] on span "Export to Csv" at bounding box center [456, 544] width 53 height 10
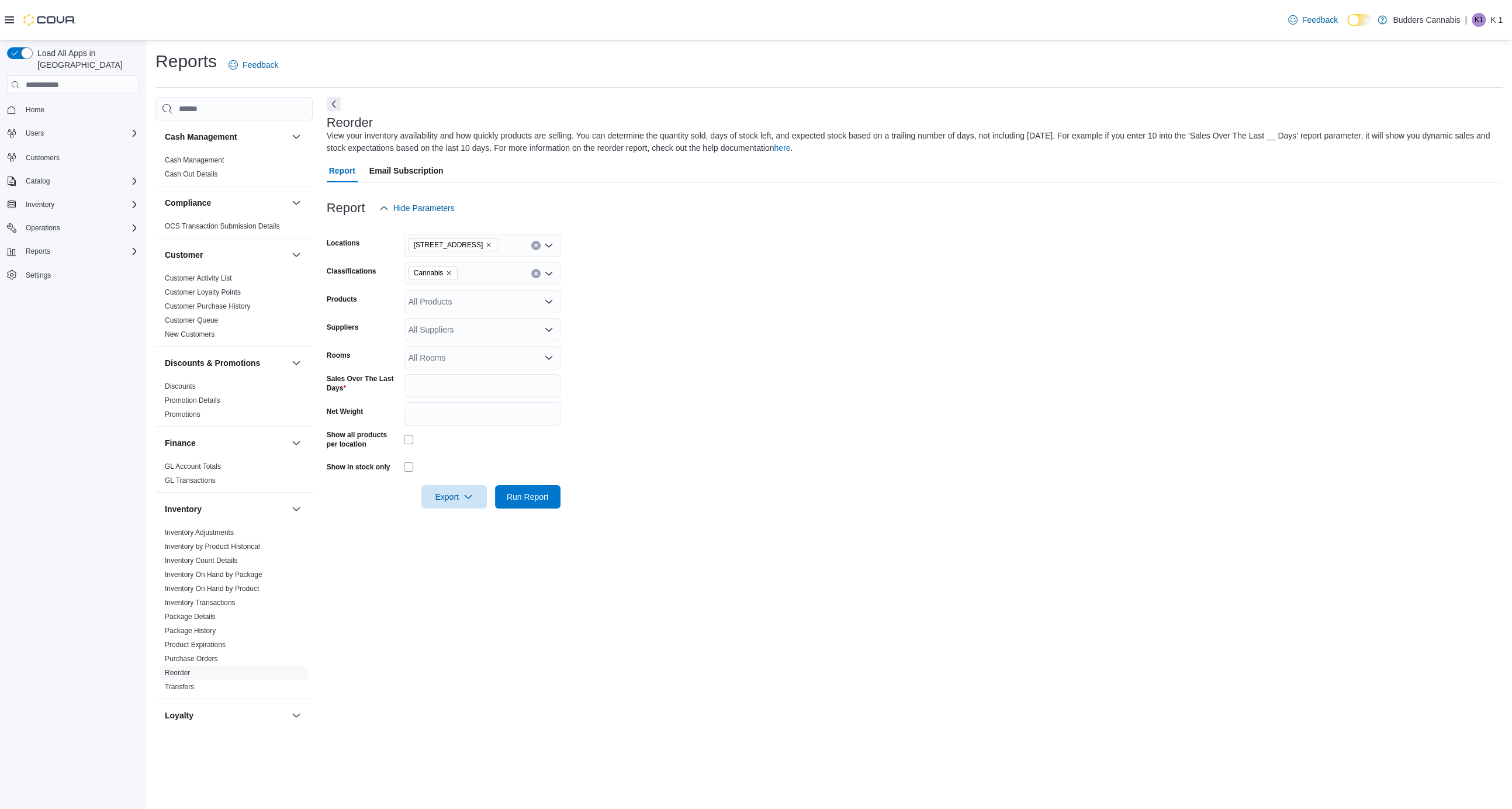
click at [423, 399] on form "Locations [STREET_ADDRESS] Classifications Cannabis Products All Products Suppl…" at bounding box center [915, 364] width 1176 height 289
click at [423, 383] on input "*" at bounding box center [482, 386] width 157 height 23
type input "*"
click at [764, 390] on form "Locations [STREET_ADDRESS] Classifications Cannabis Products All Products Suppl…" at bounding box center [915, 364] width 1176 height 289
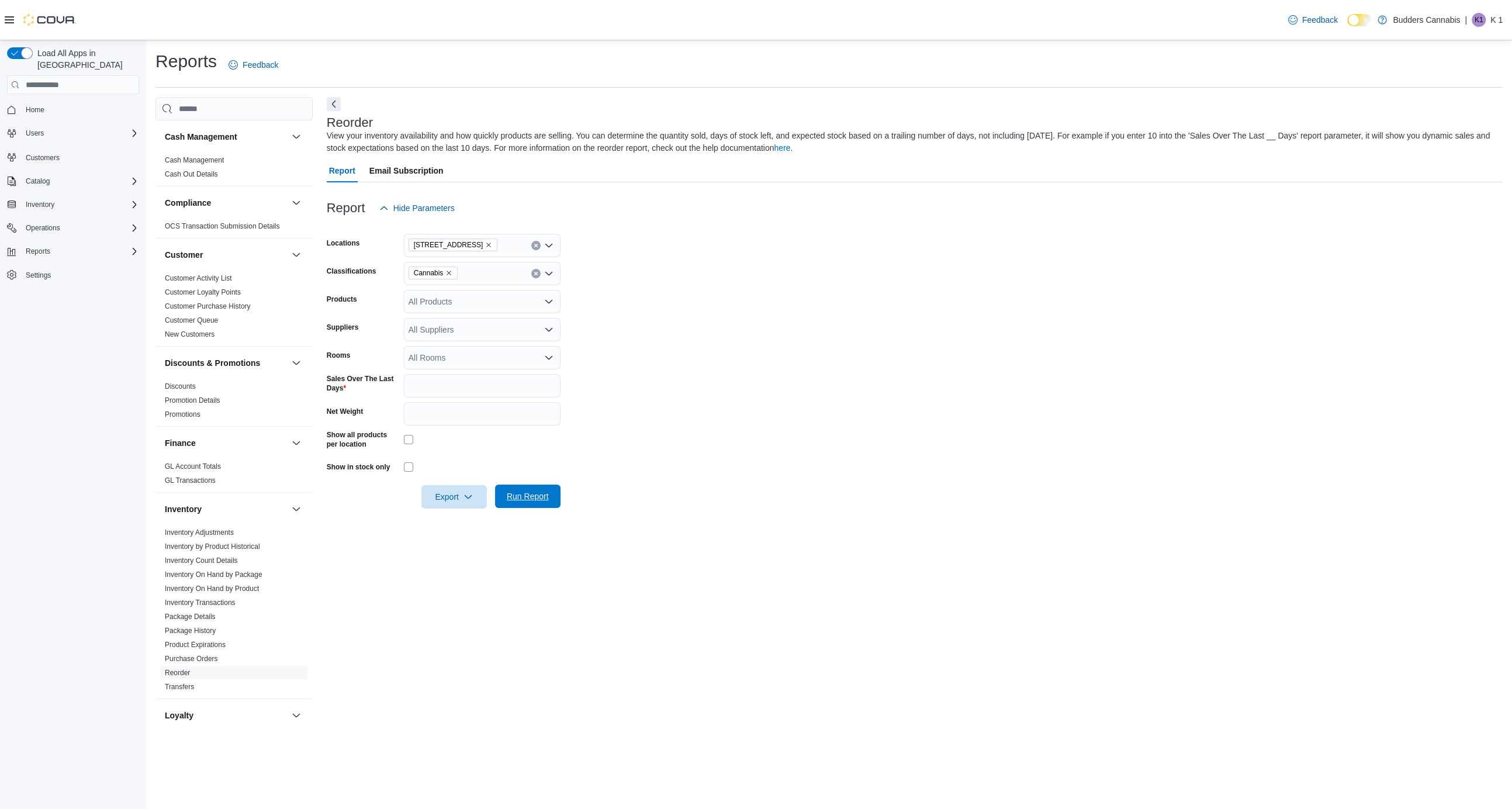
click at [537, 491] on span "Run Report" at bounding box center [528, 496] width 52 height 23
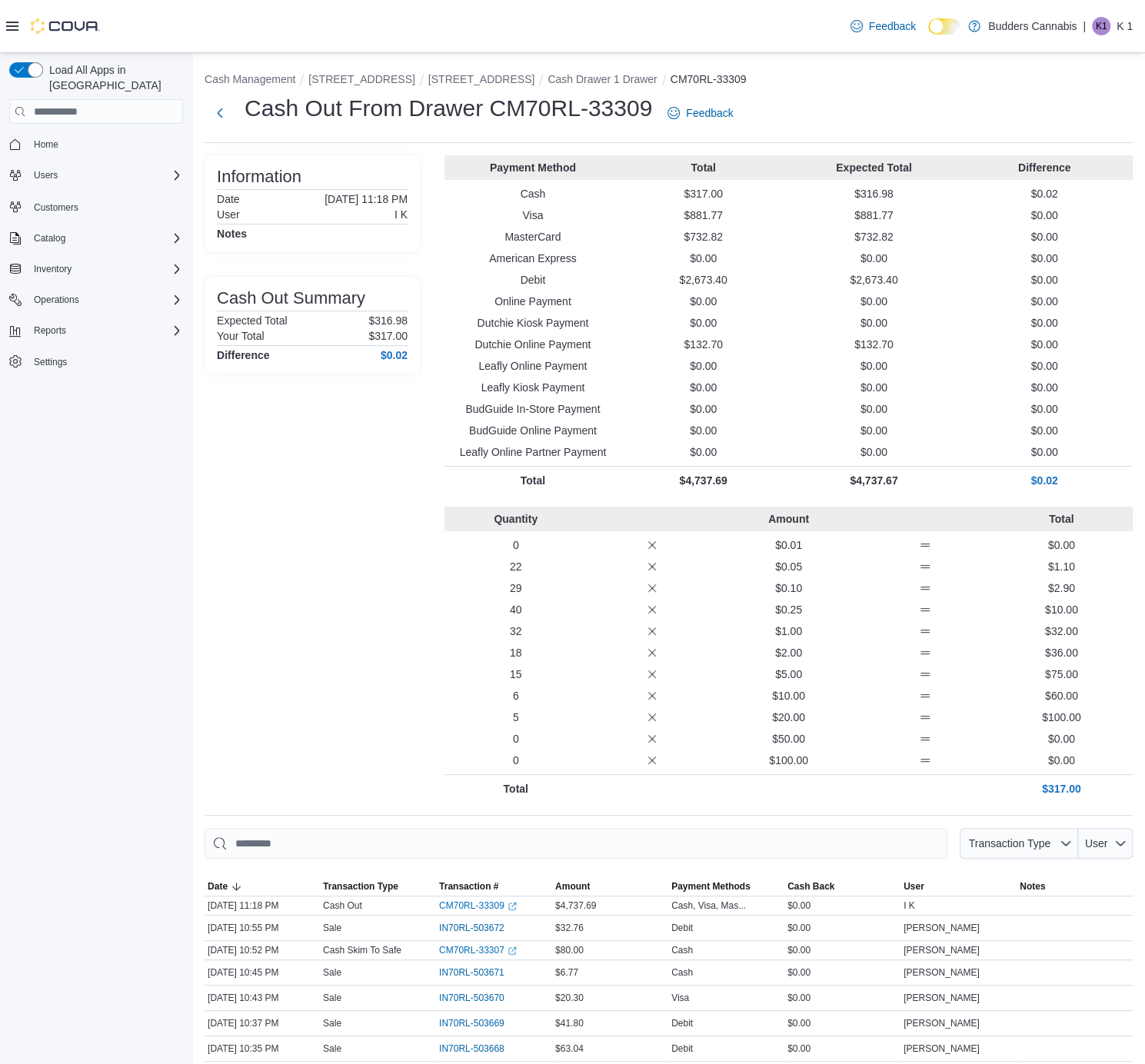
click at [609, 352] on p "Dutchie Online Payment" at bounding box center [533, 344] width 164 height 15
